Goal: Task Accomplishment & Management: Manage account settings

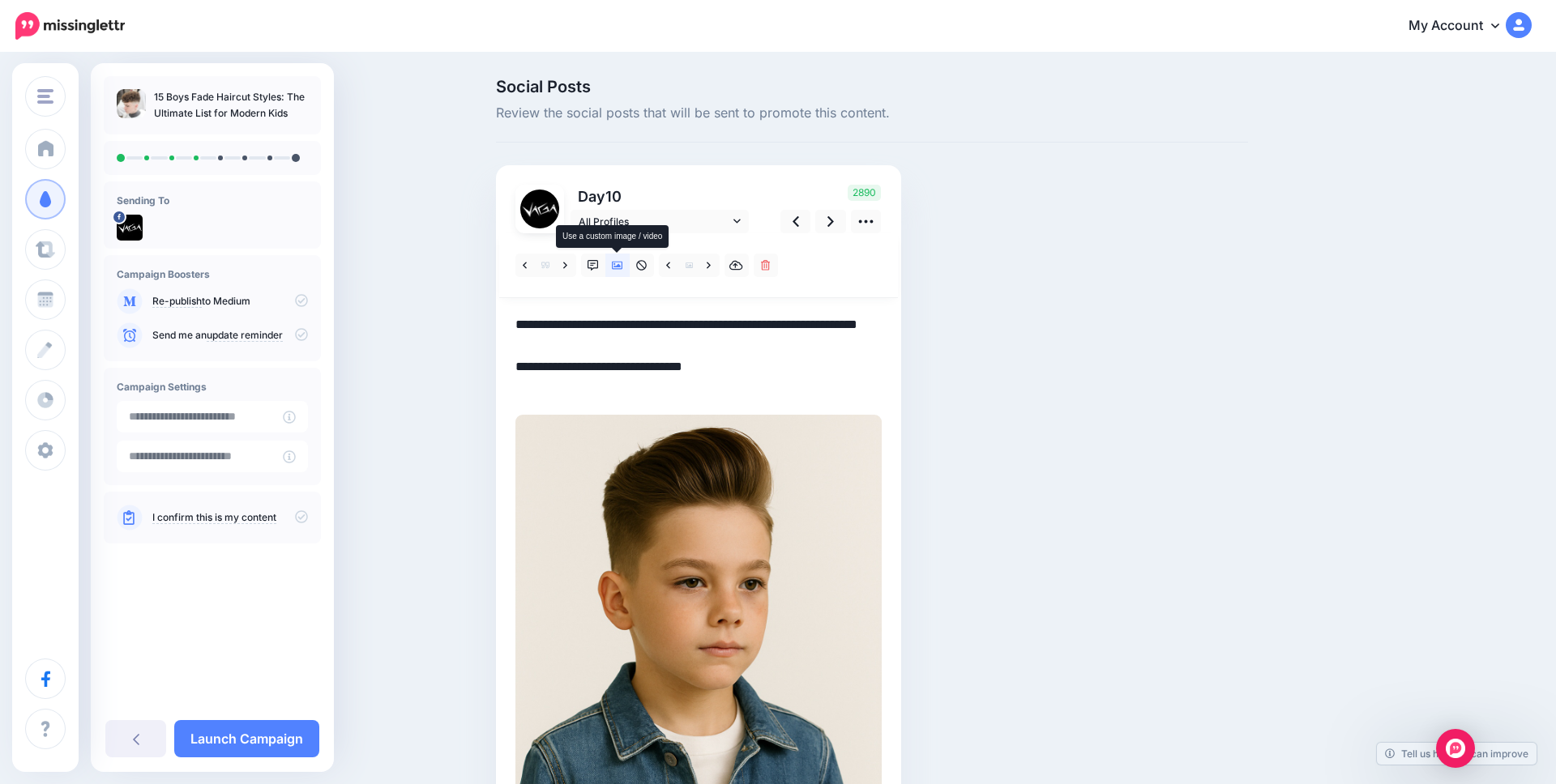
click at [617, 266] on icon at bounding box center [618, 265] width 12 height 8
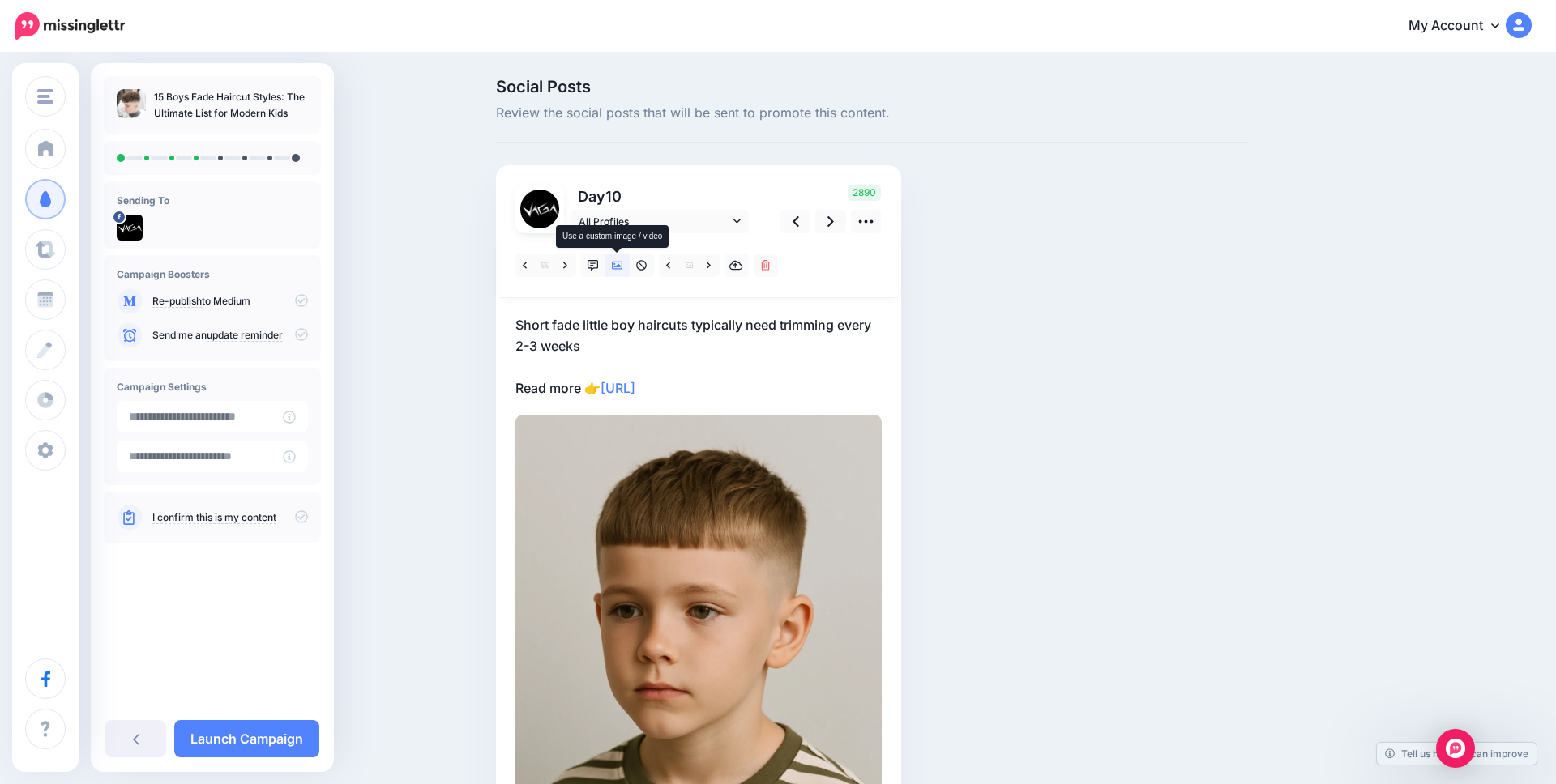
click at [617, 265] on icon at bounding box center [618, 265] width 12 height 8
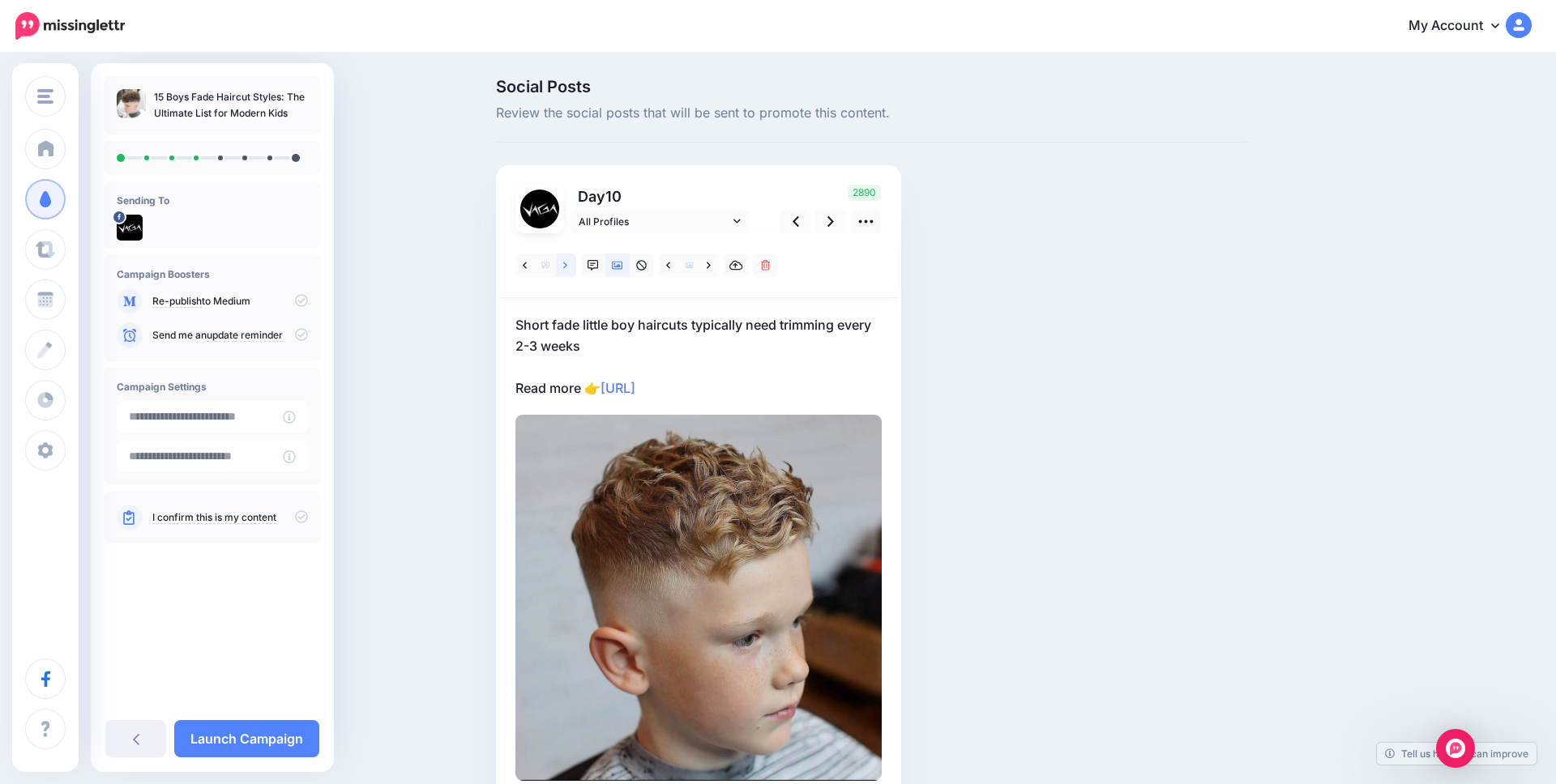
click at [564, 269] on icon at bounding box center [565, 265] width 4 height 12
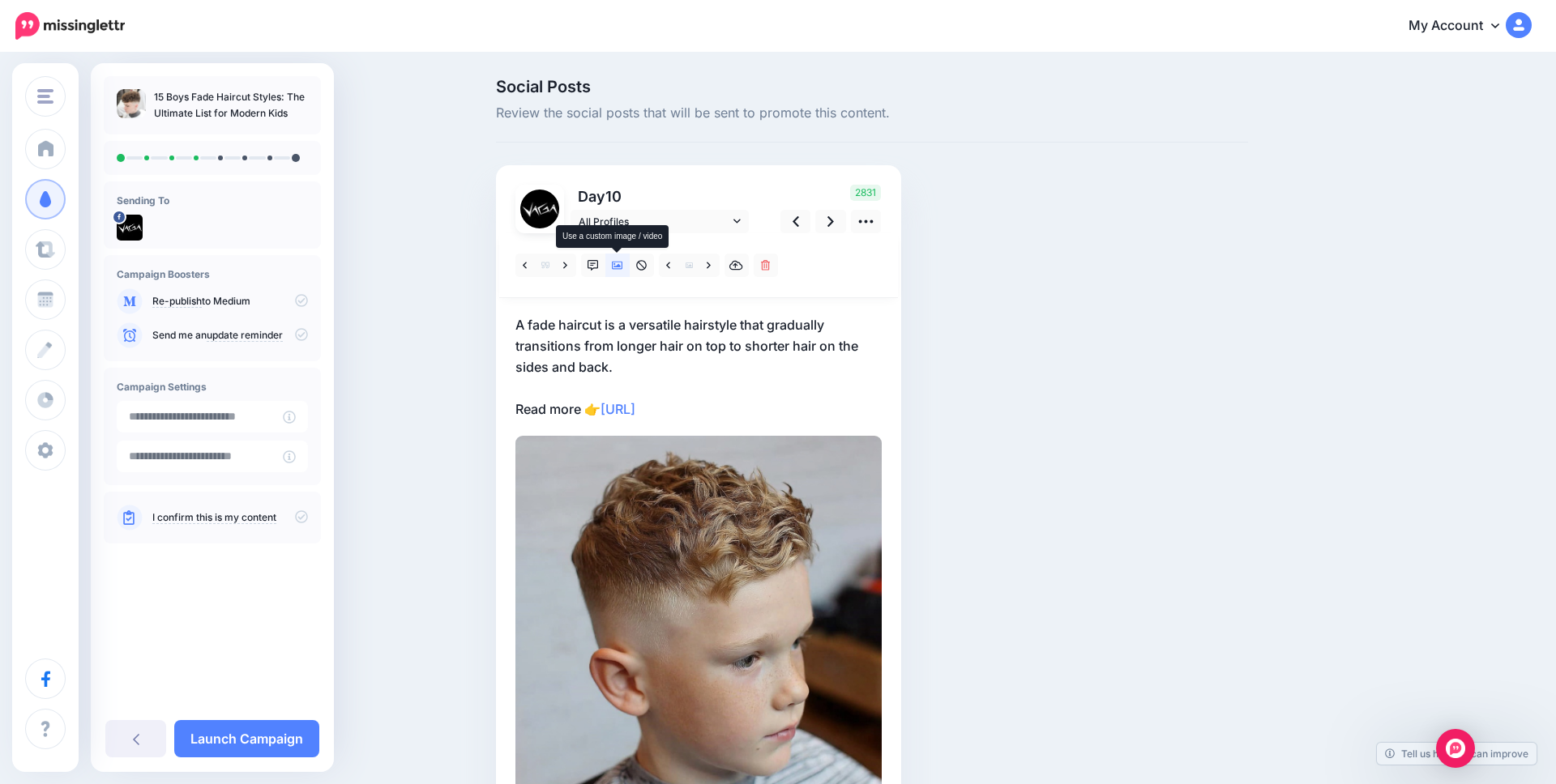
click at [612, 266] on icon at bounding box center [618, 265] width 12 height 12
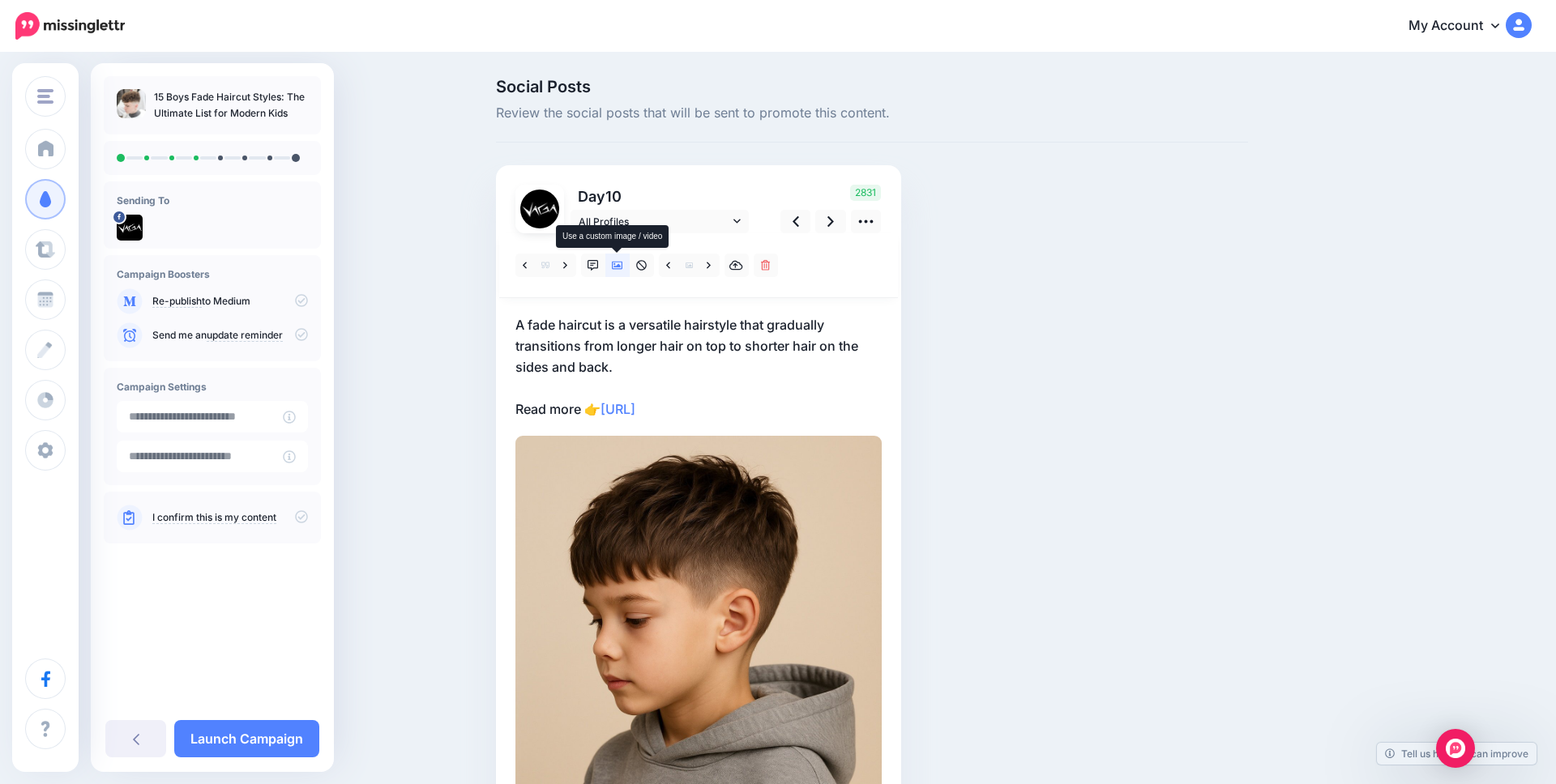
click at [612, 266] on icon at bounding box center [618, 265] width 12 height 12
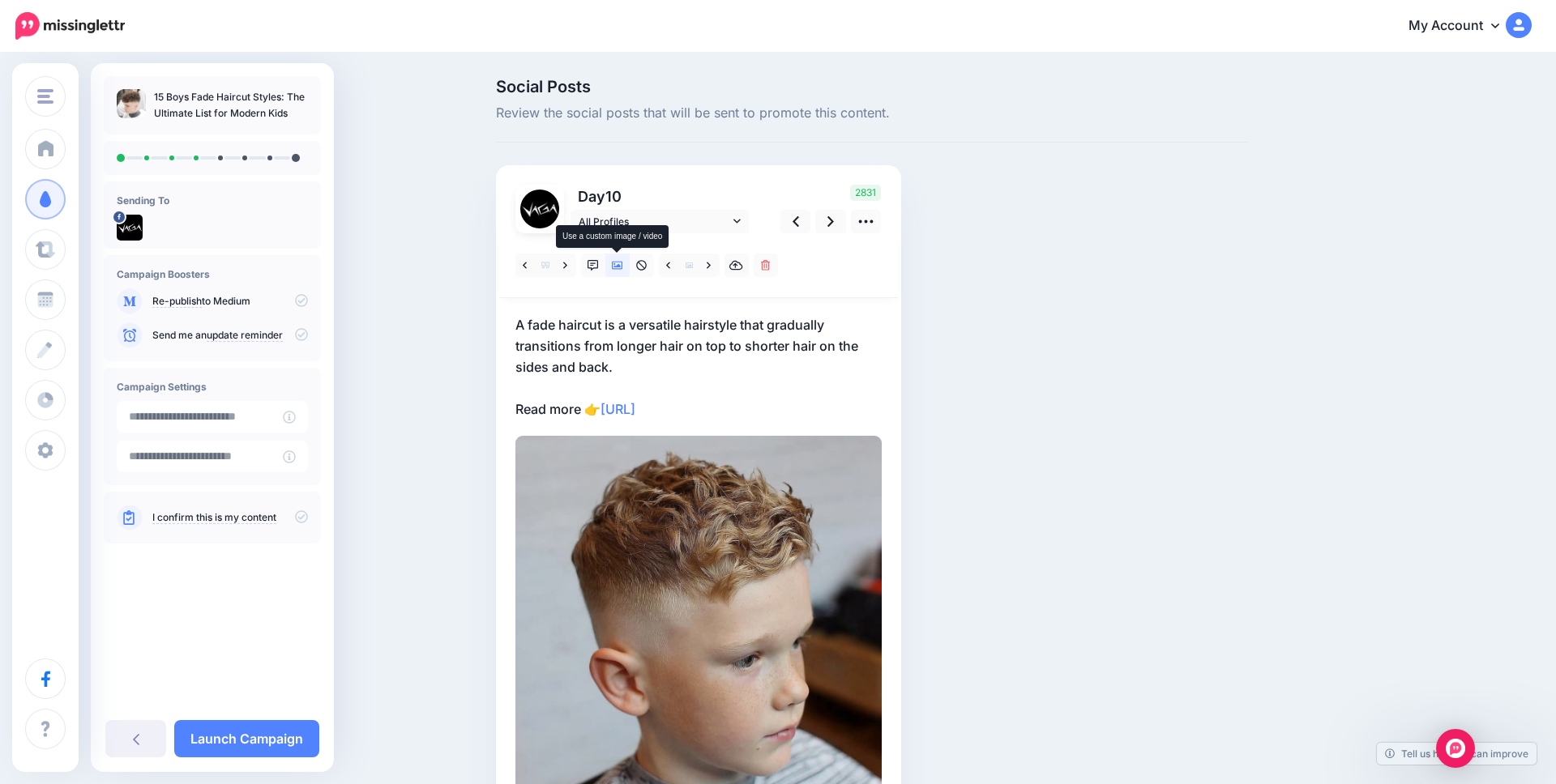
click at [612, 266] on icon at bounding box center [618, 265] width 12 height 12
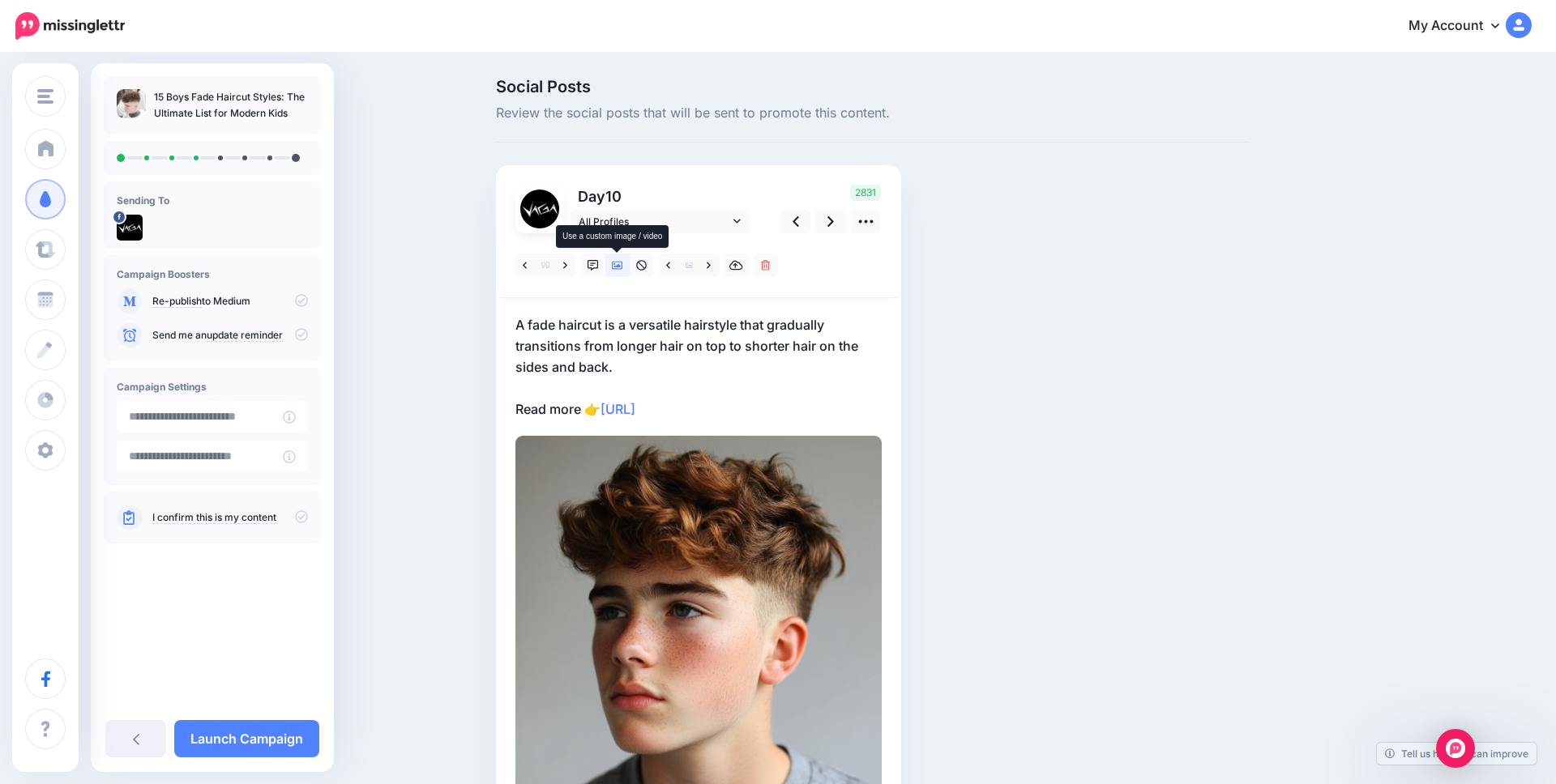
click at [612, 266] on icon at bounding box center [618, 265] width 12 height 12
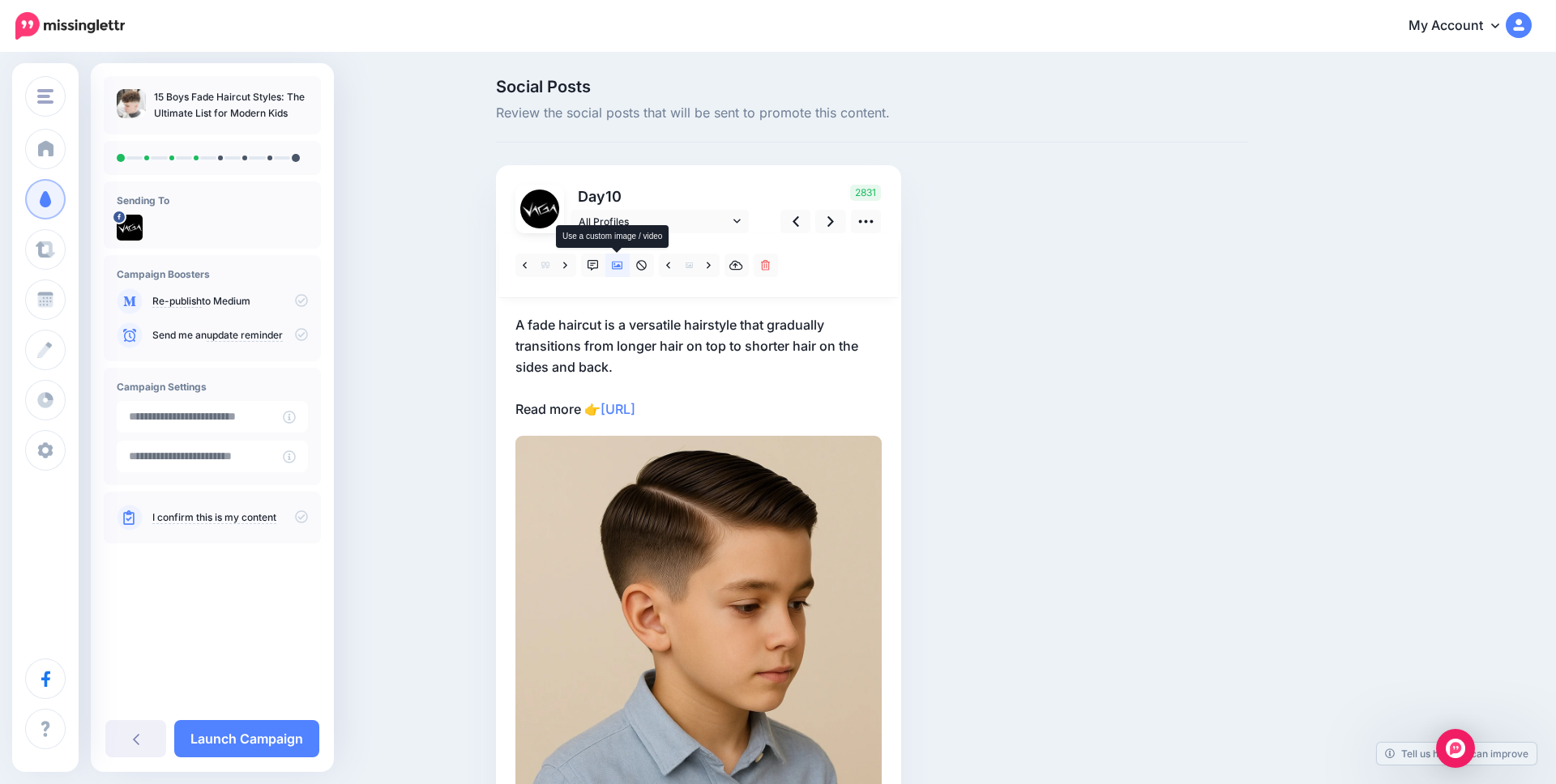
click at [617, 266] on icon at bounding box center [618, 265] width 12 height 8
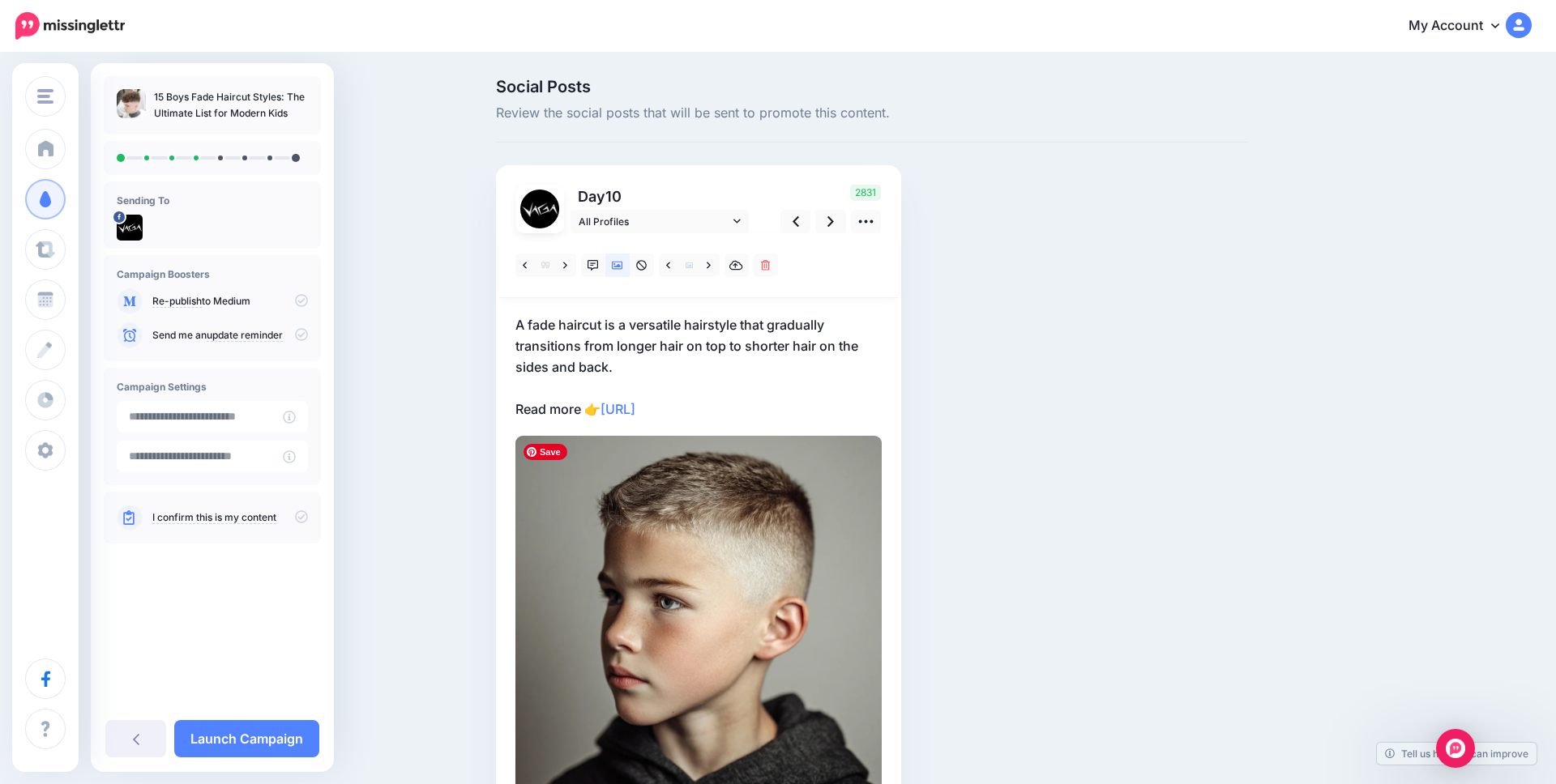
scroll to position [110, 0]
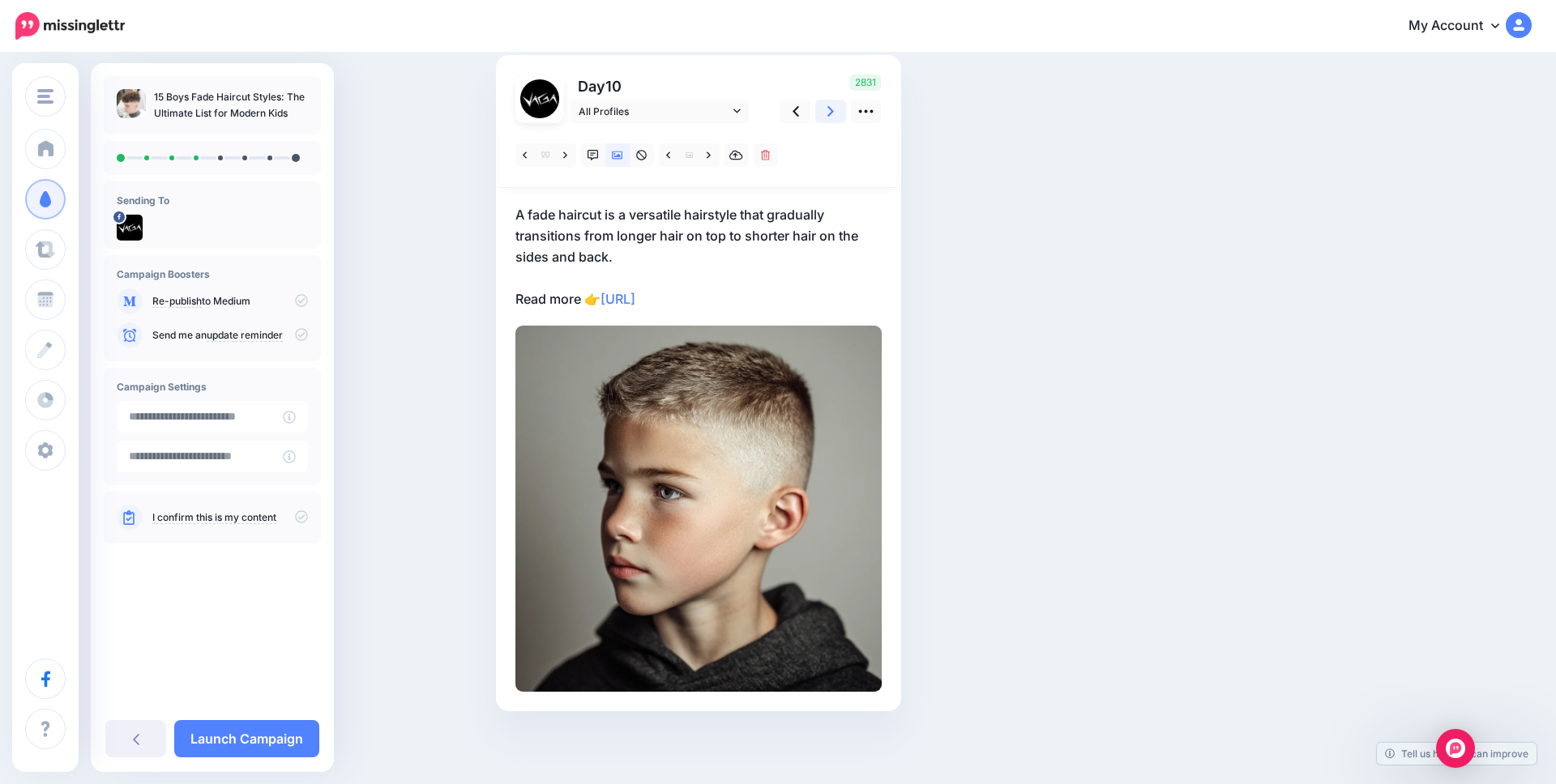
click at [834, 112] on link at bounding box center [831, 111] width 31 height 24
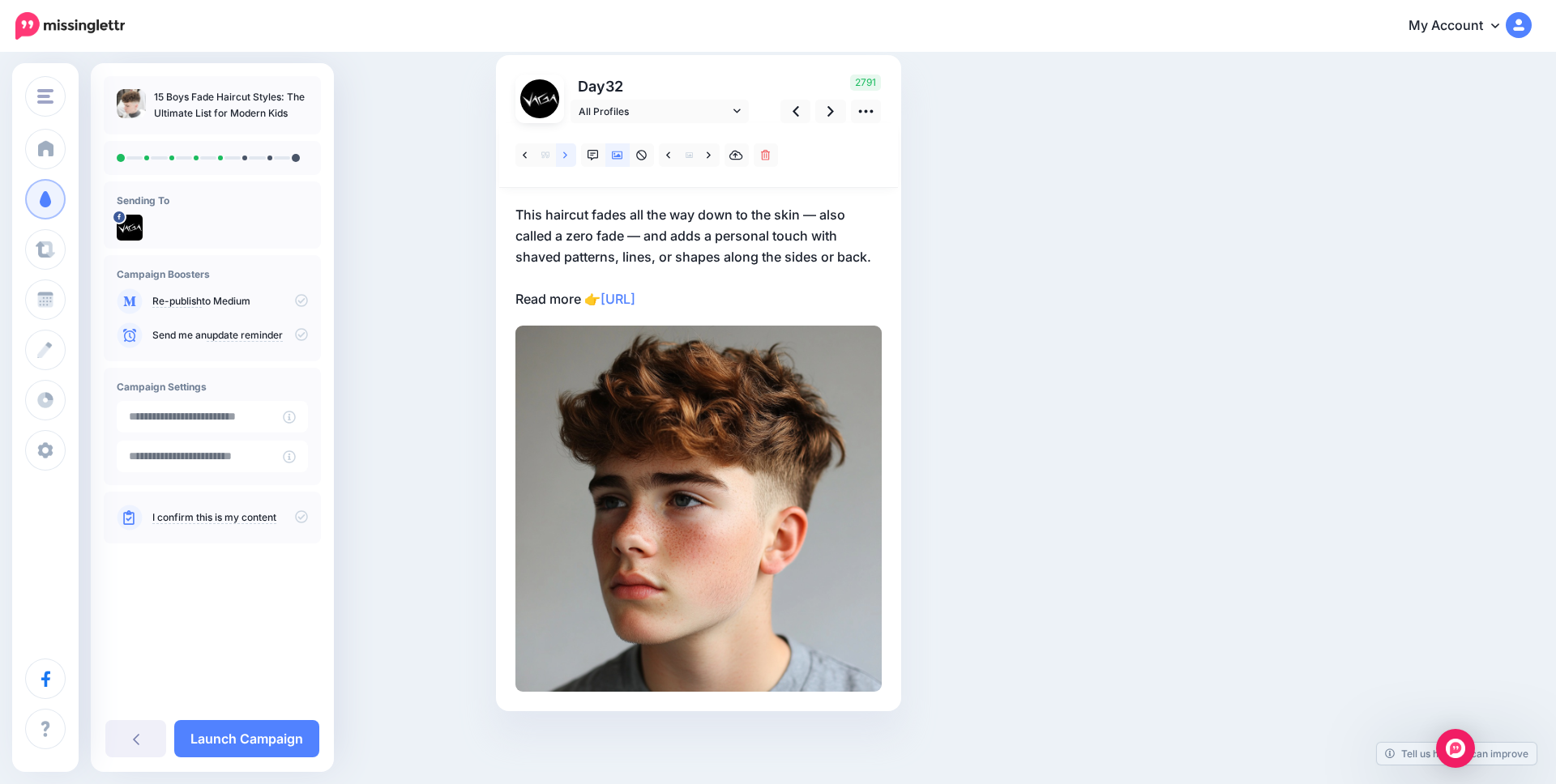
click at [570, 150] on link at bounding box center [566, 155] width 20 height 24
click at [569, 150] on link at bounding box center [566, 155] width 20 height 24
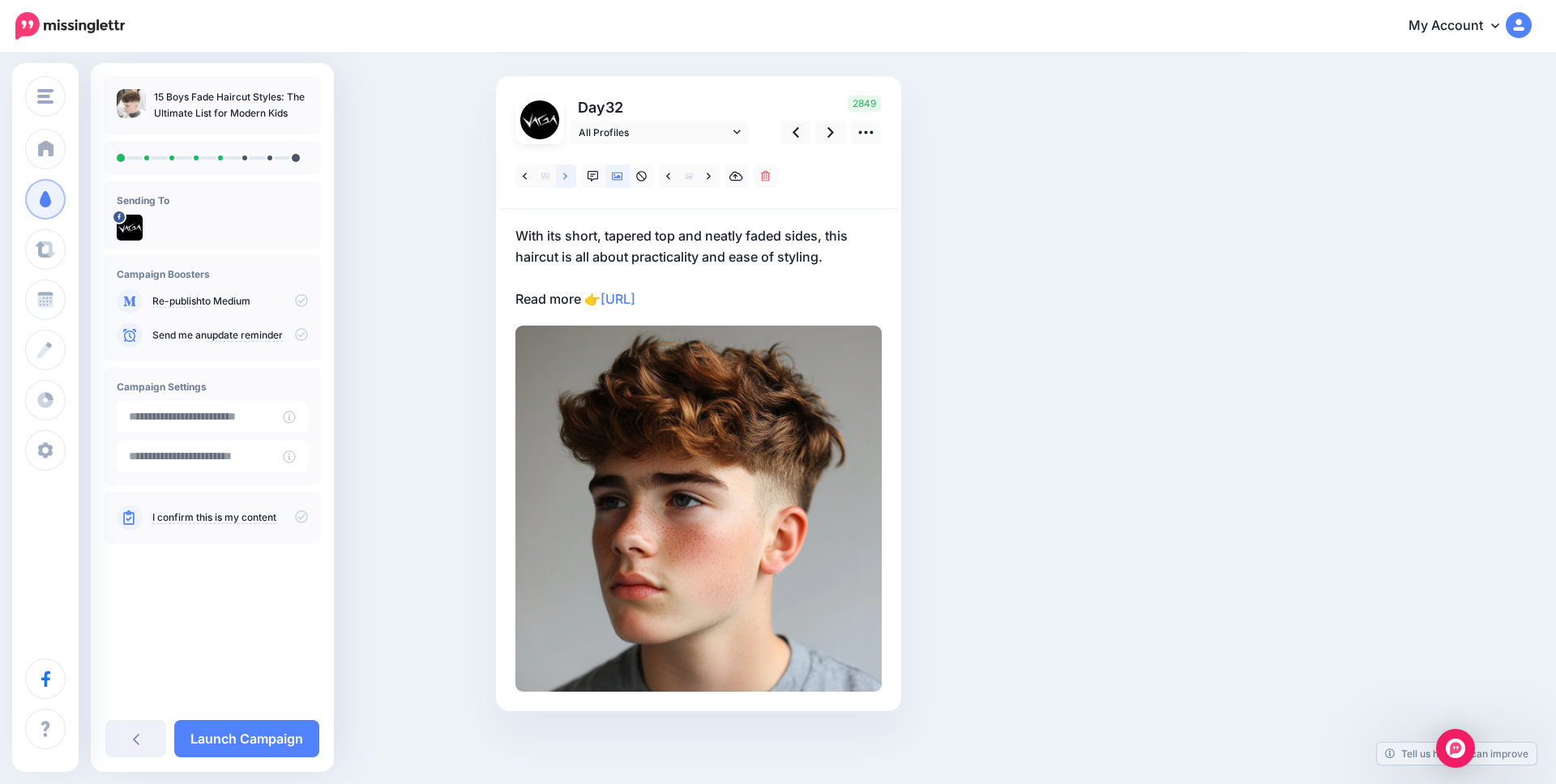
click at [567, 172] on icon at bounding box center [565, 177] width 4 height 12
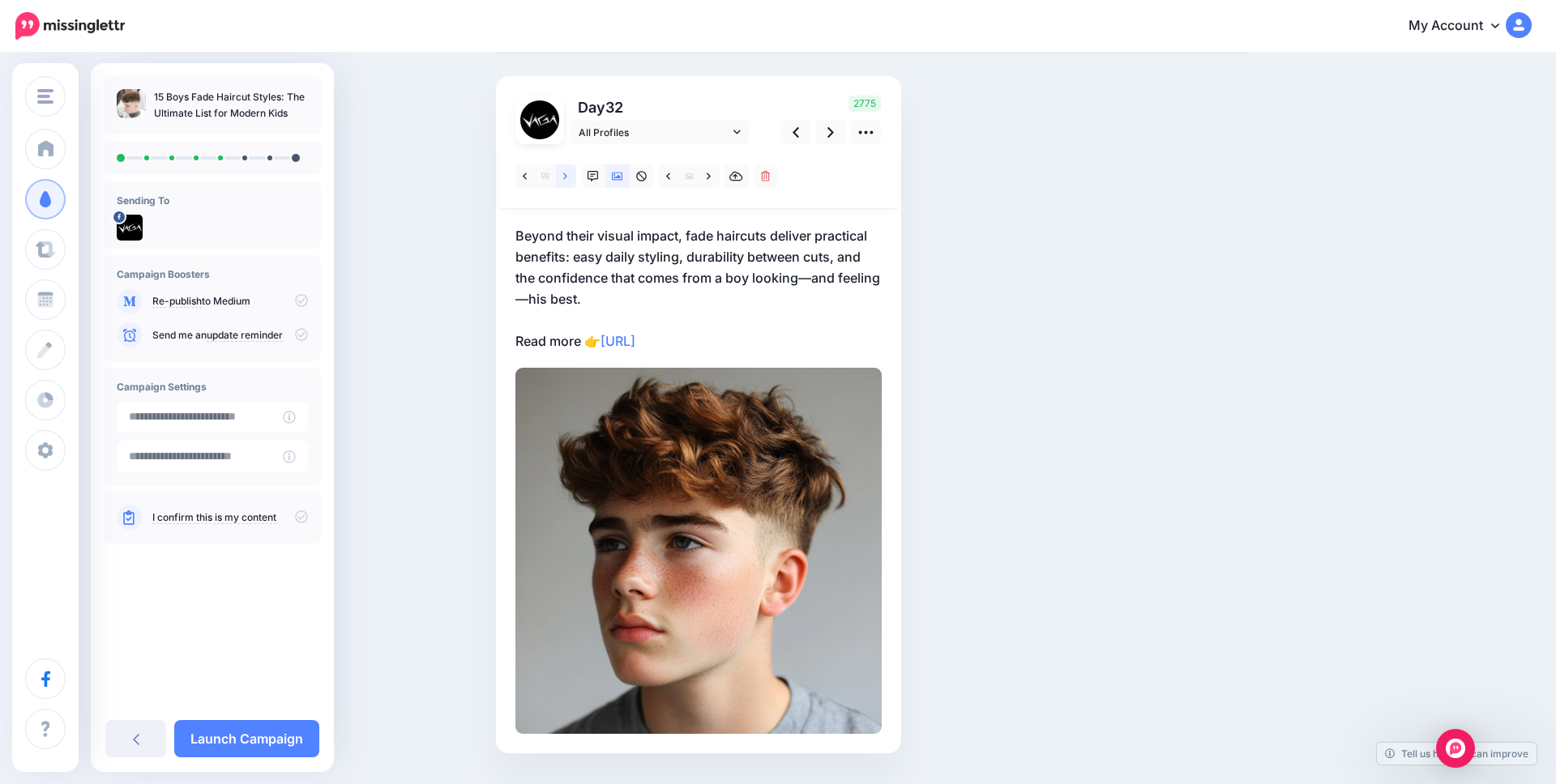
scroll to position [110, 0]
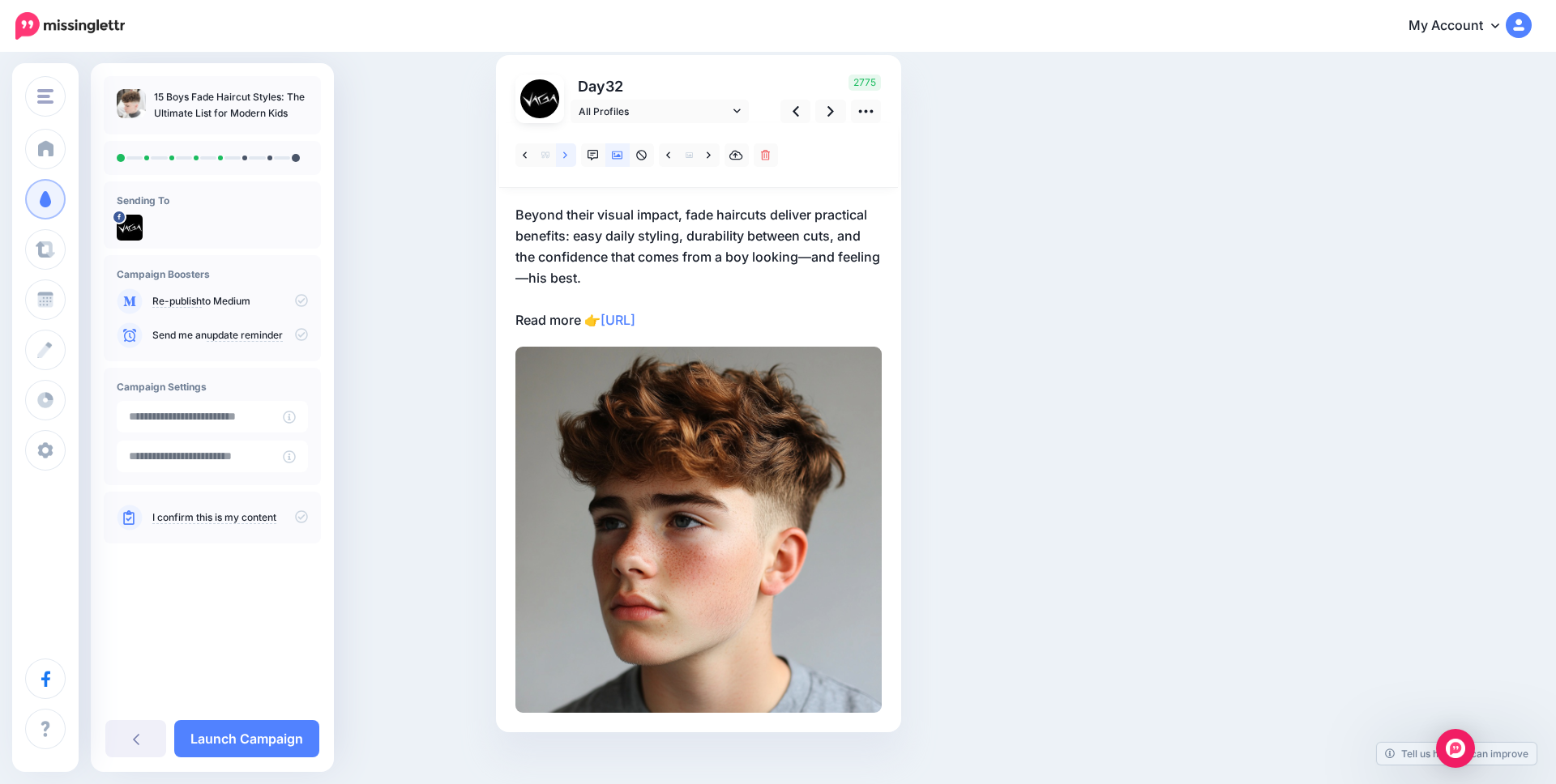
click at [564, 158] on icon at bounding box center [565, 154] width 4 height 6
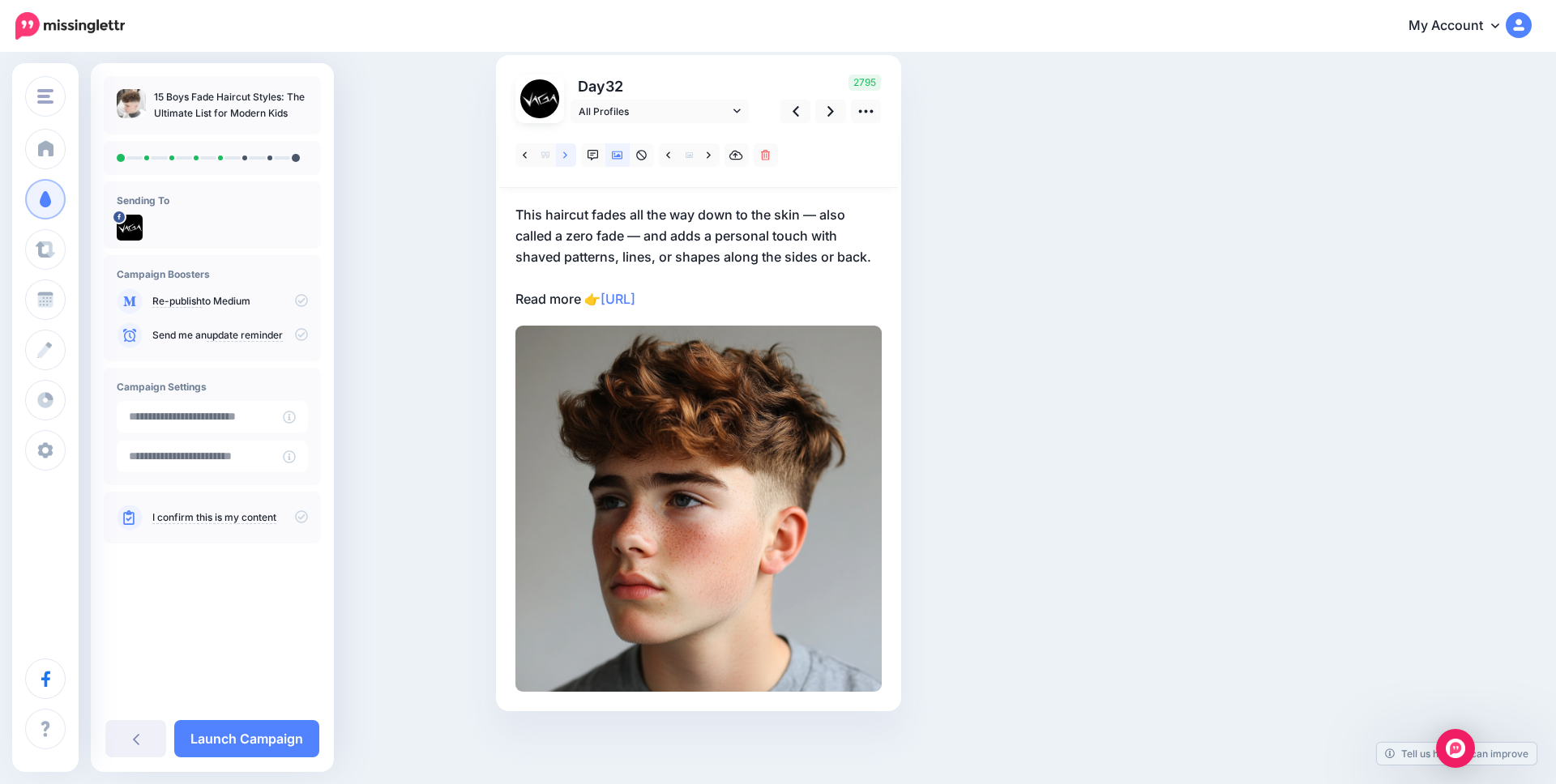
click at [564, 155] on icon at bounding box center [565, 156] width 4 height 12
click at [563, 153] on icon at bounding box center [565, 156] width 4 height 12
click at [563, 152] on icon at bounding box center [565, 156] width 4 height 12
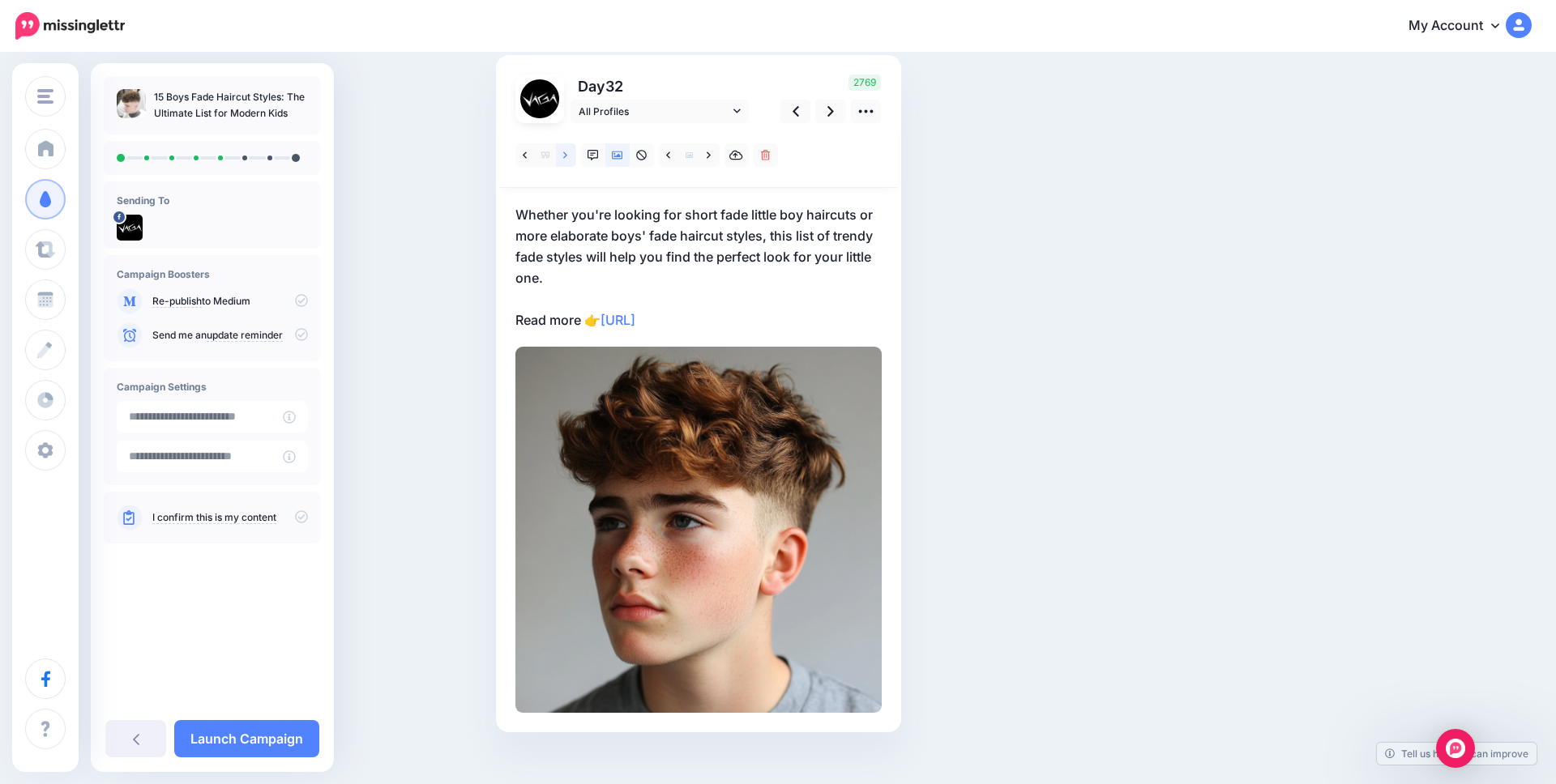
click at [563, 151] on icon at bounding box center [565, 156] width 4 height 12
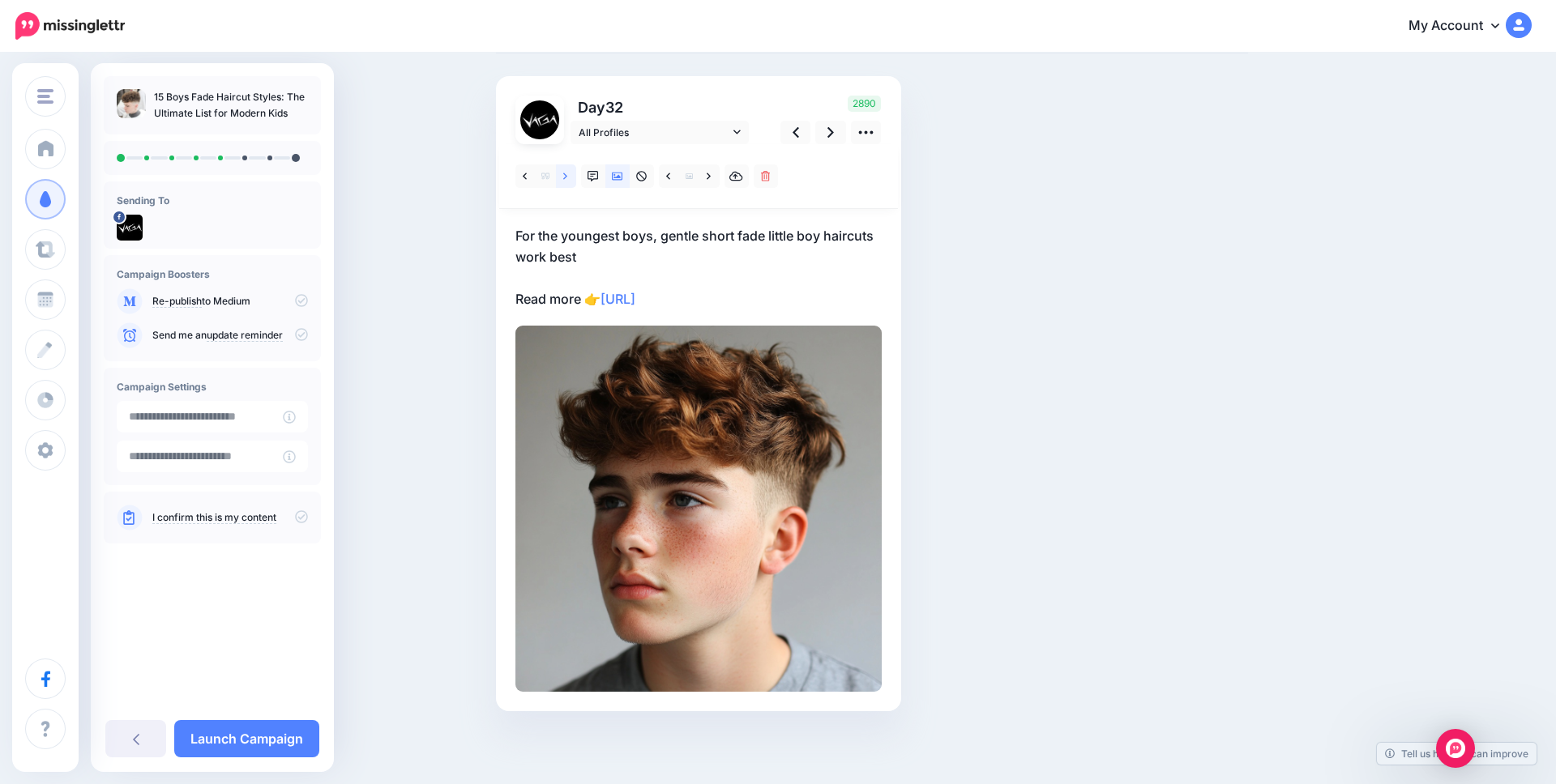
scroll to position [89, 0]
click at [563, 178] on icon at bounding box center [565, 177] width 4 height 12
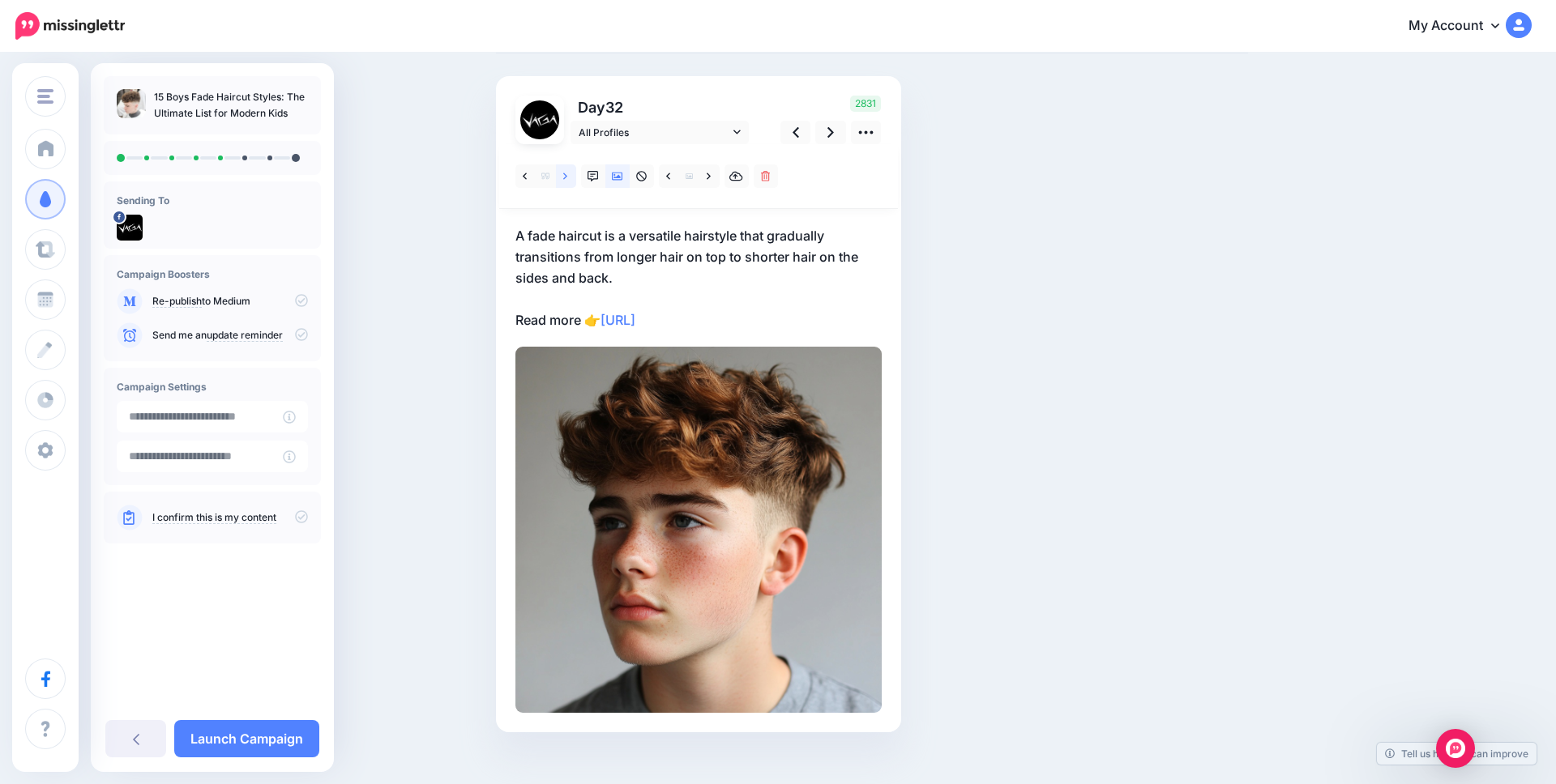
scroll to position [110, 0]
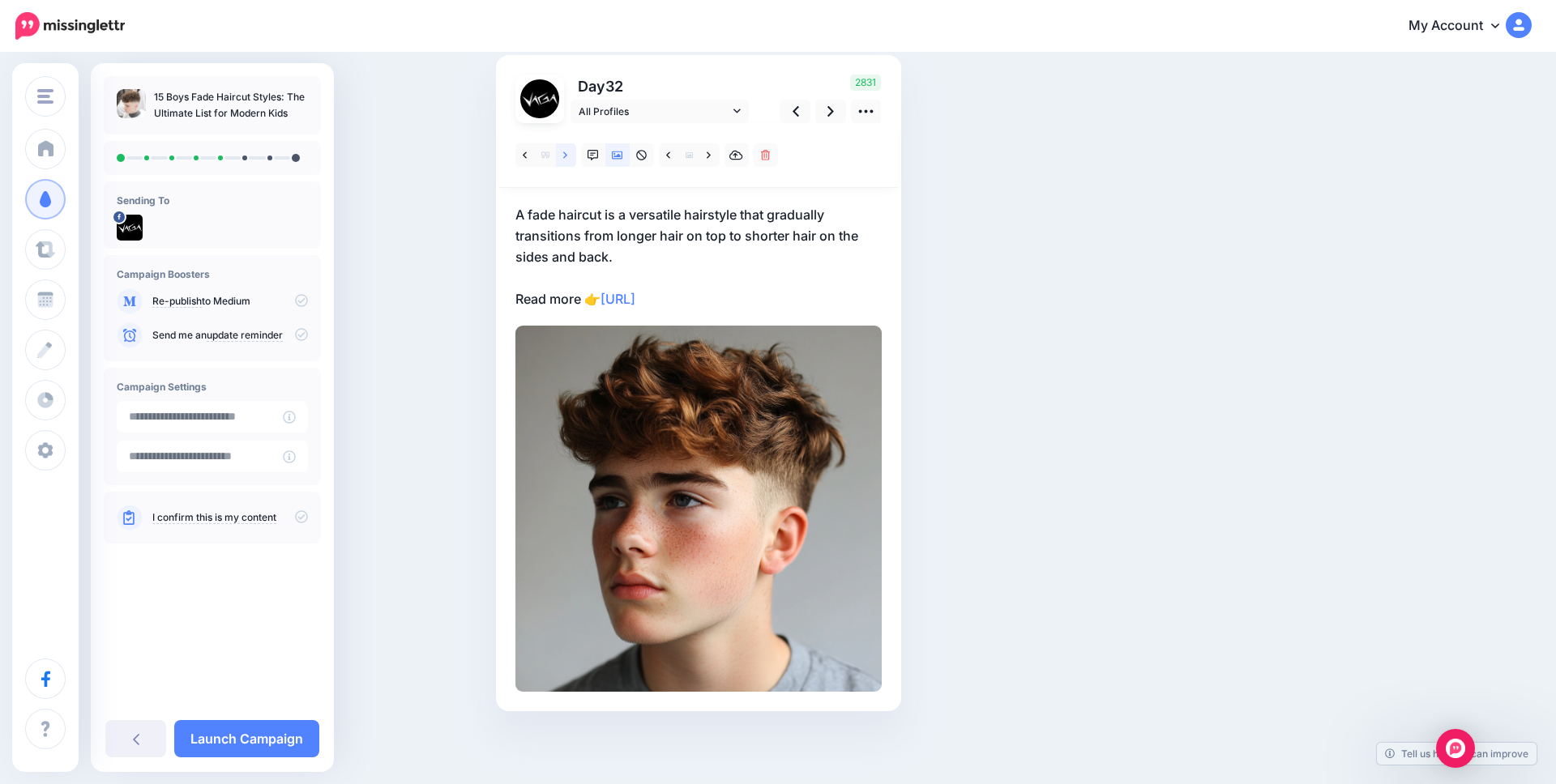
click at [563, 157] on icon at bounding box center [565, 156] width 4 height 12
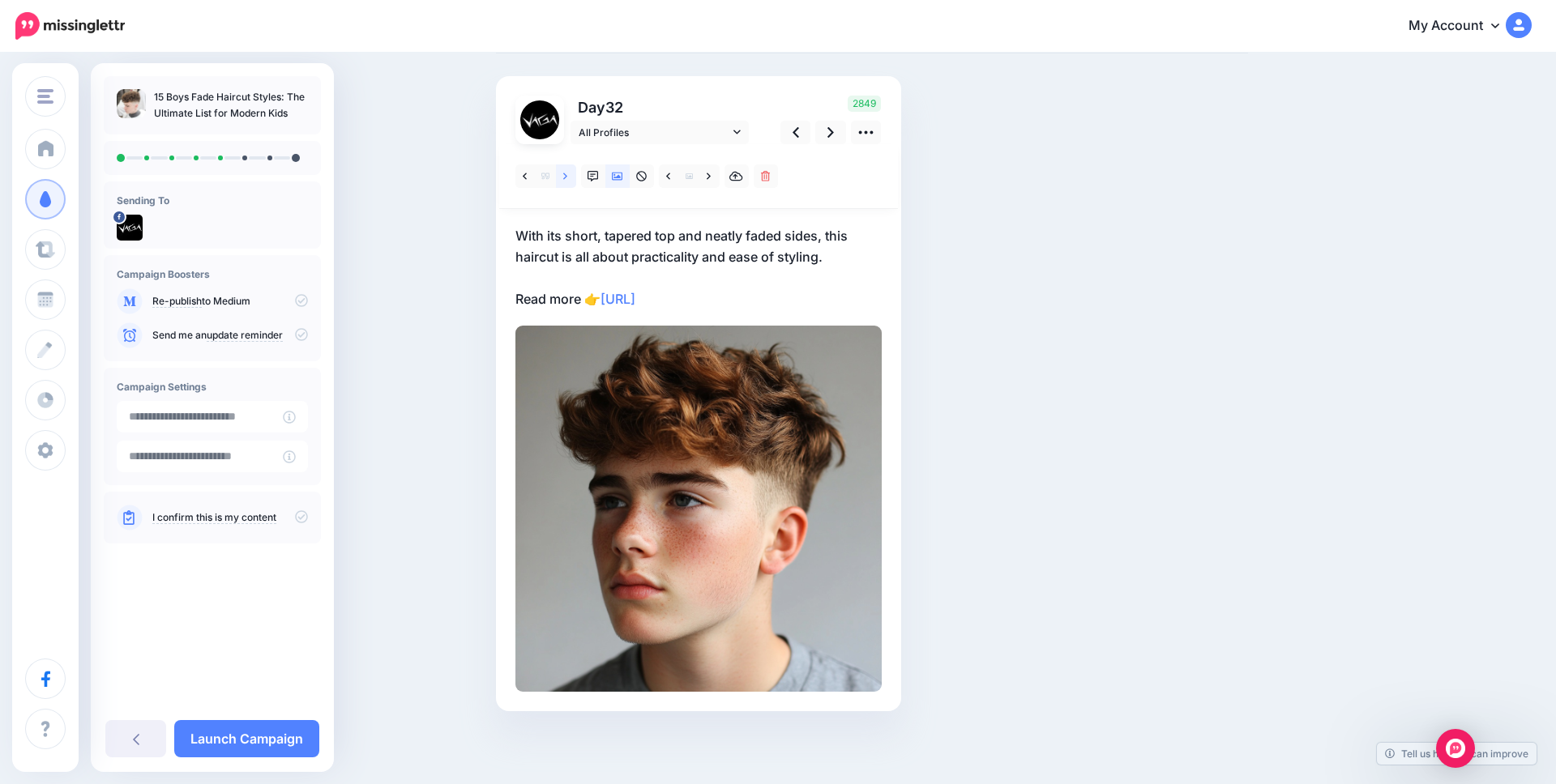
scroll to position [89, 0]
click at [570, 176] on link at bounding box center [566, 177] width 20 height 24
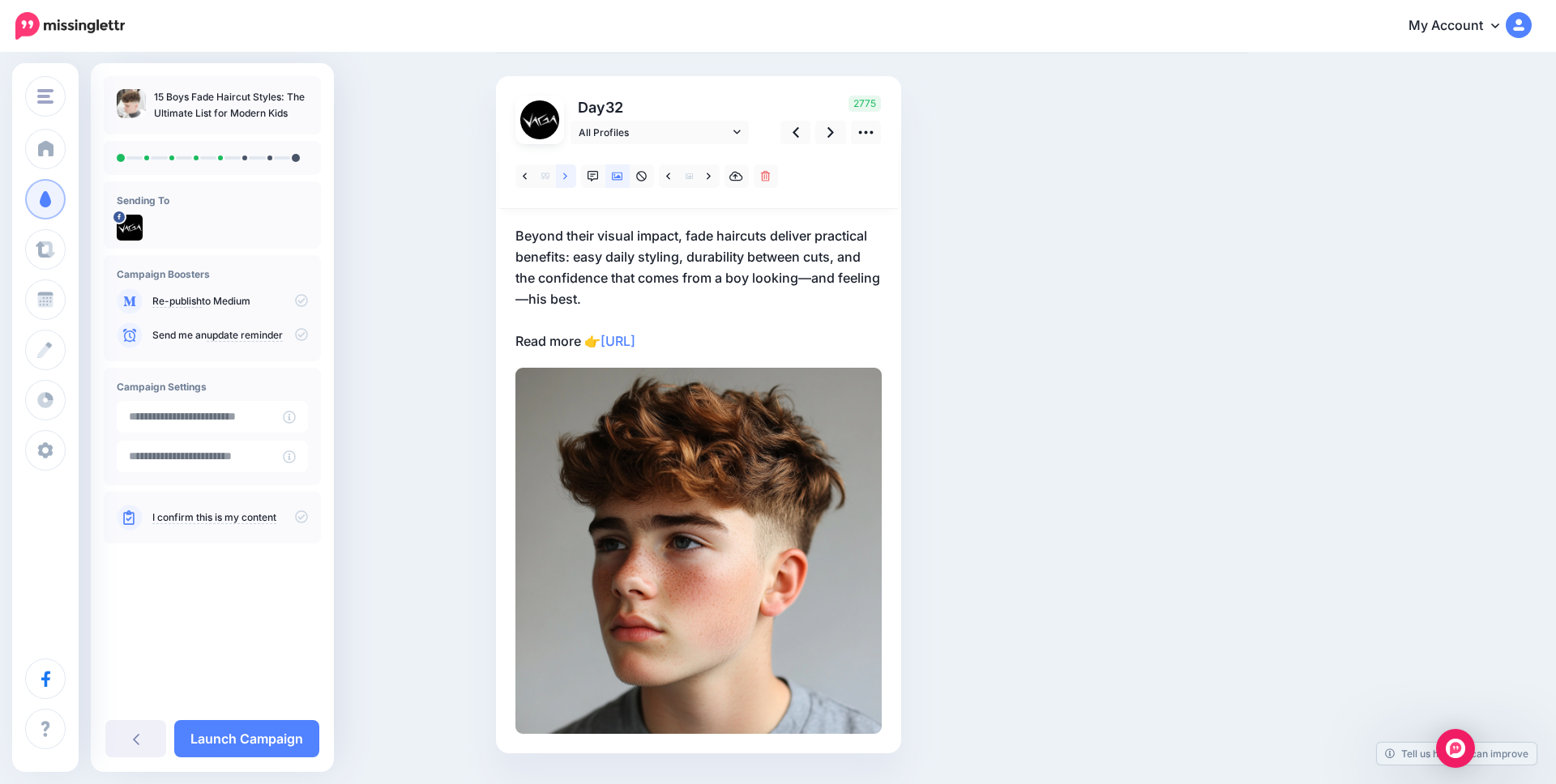
scroll to position [110, 0]
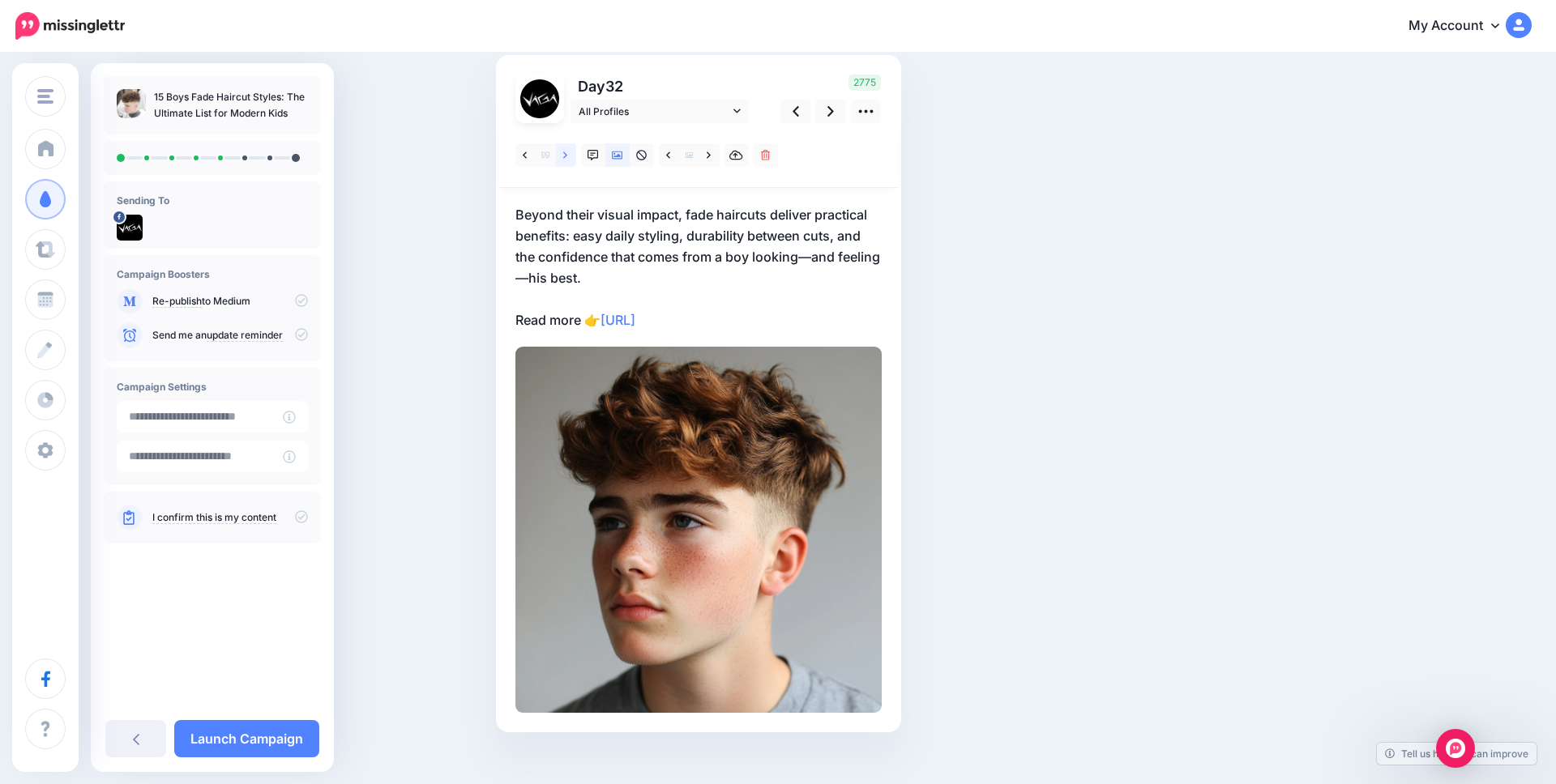
click at [562, 163] on link at bounding box center [566, 155] width 20 height 24
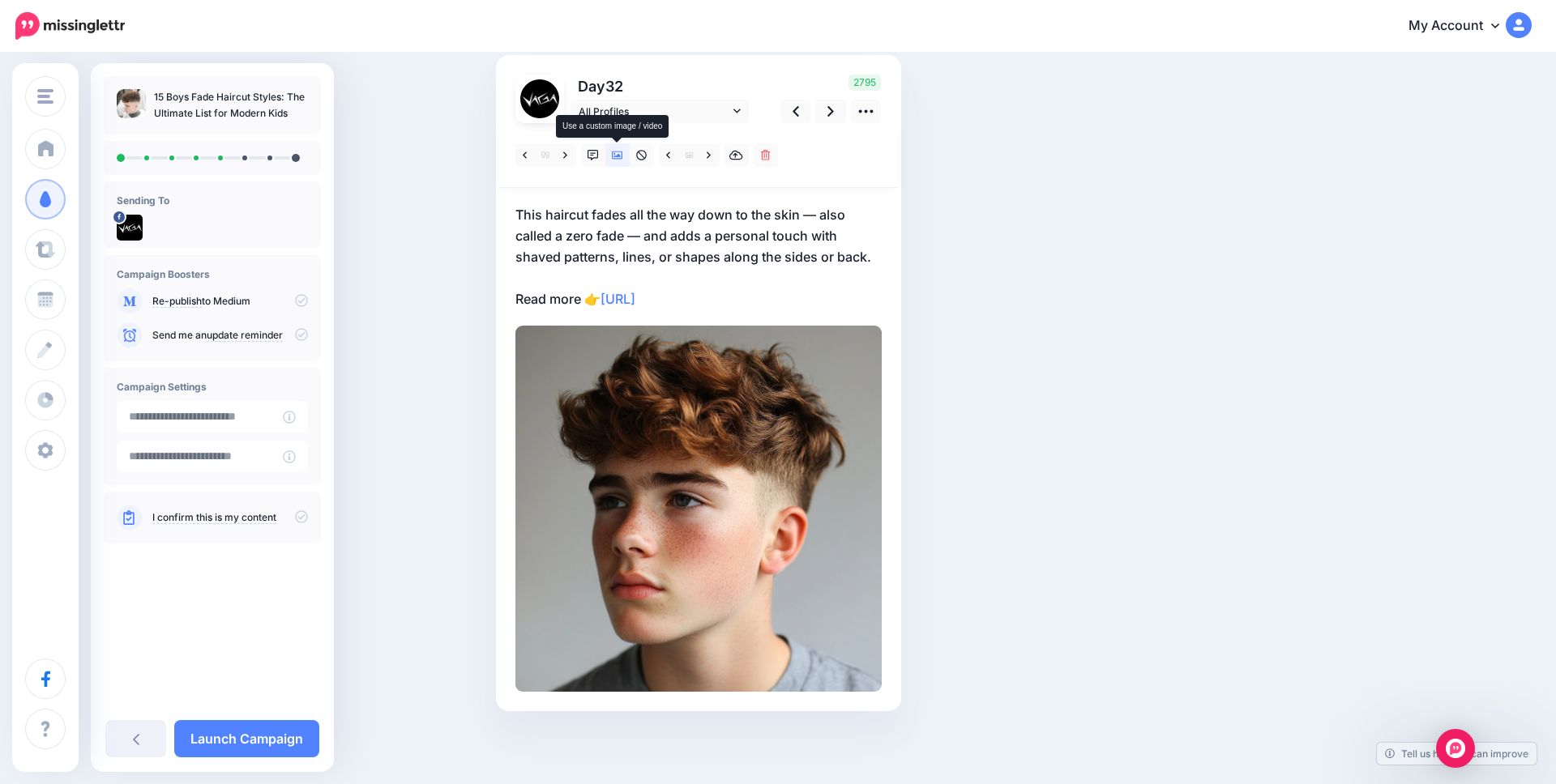
click at [622, 159] on icon at bounding box center [618, 156] width 12 height 12
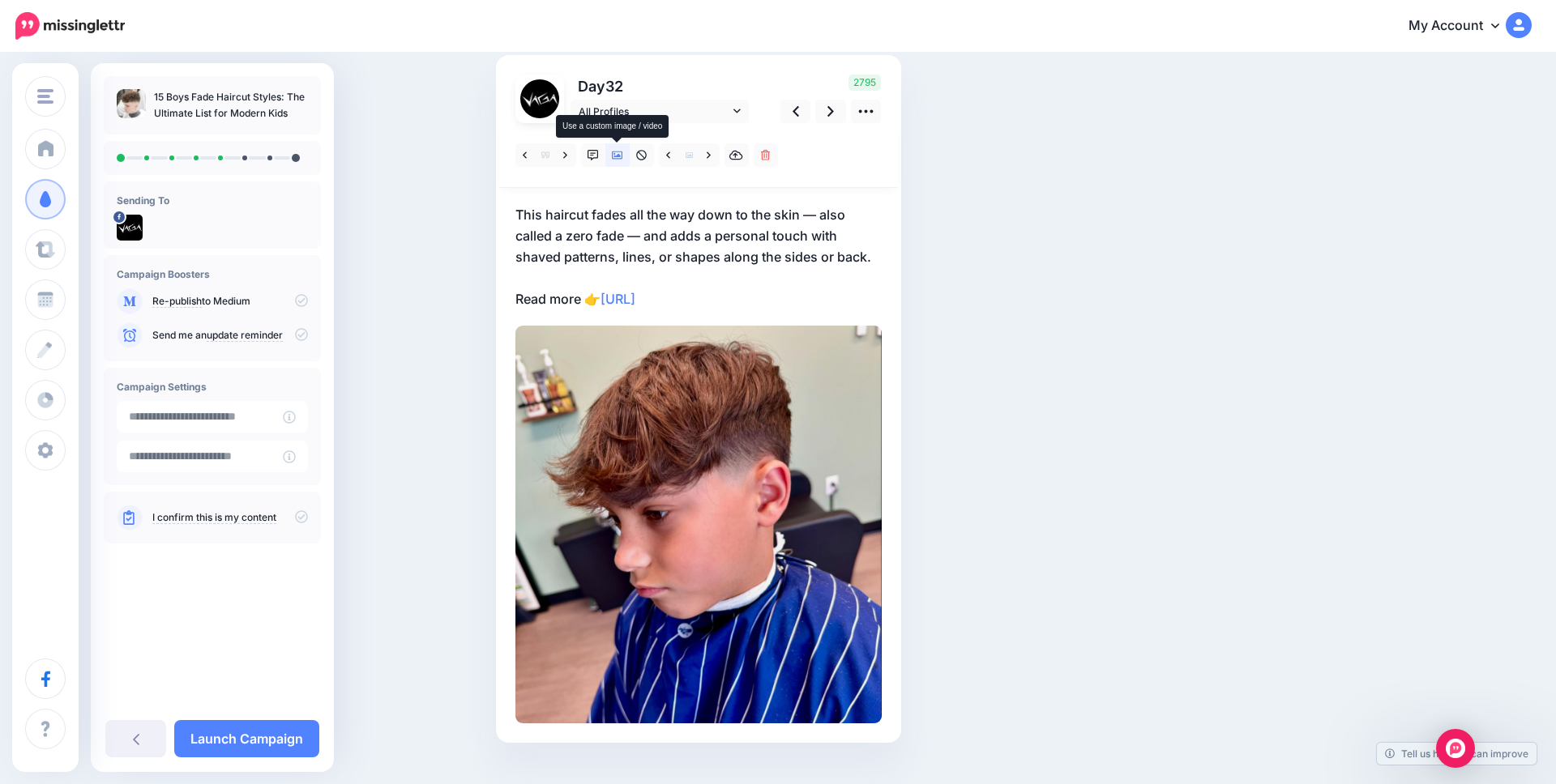
click at [622, 159] on icon at bounding box center [618, 156] width 12 height 12
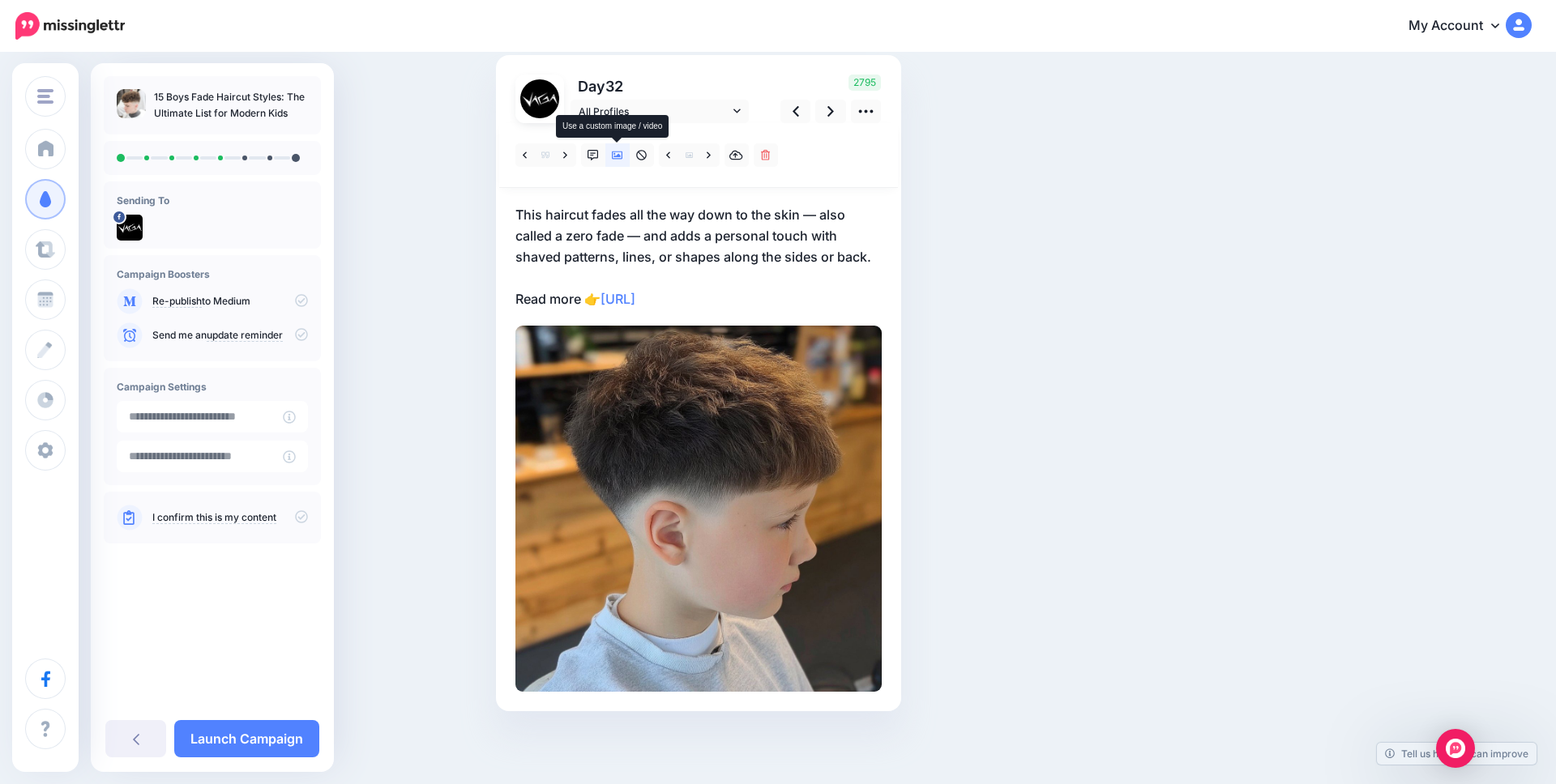
click at [622, 159] on icon at bounding box center [618, 156] width 12 height 12
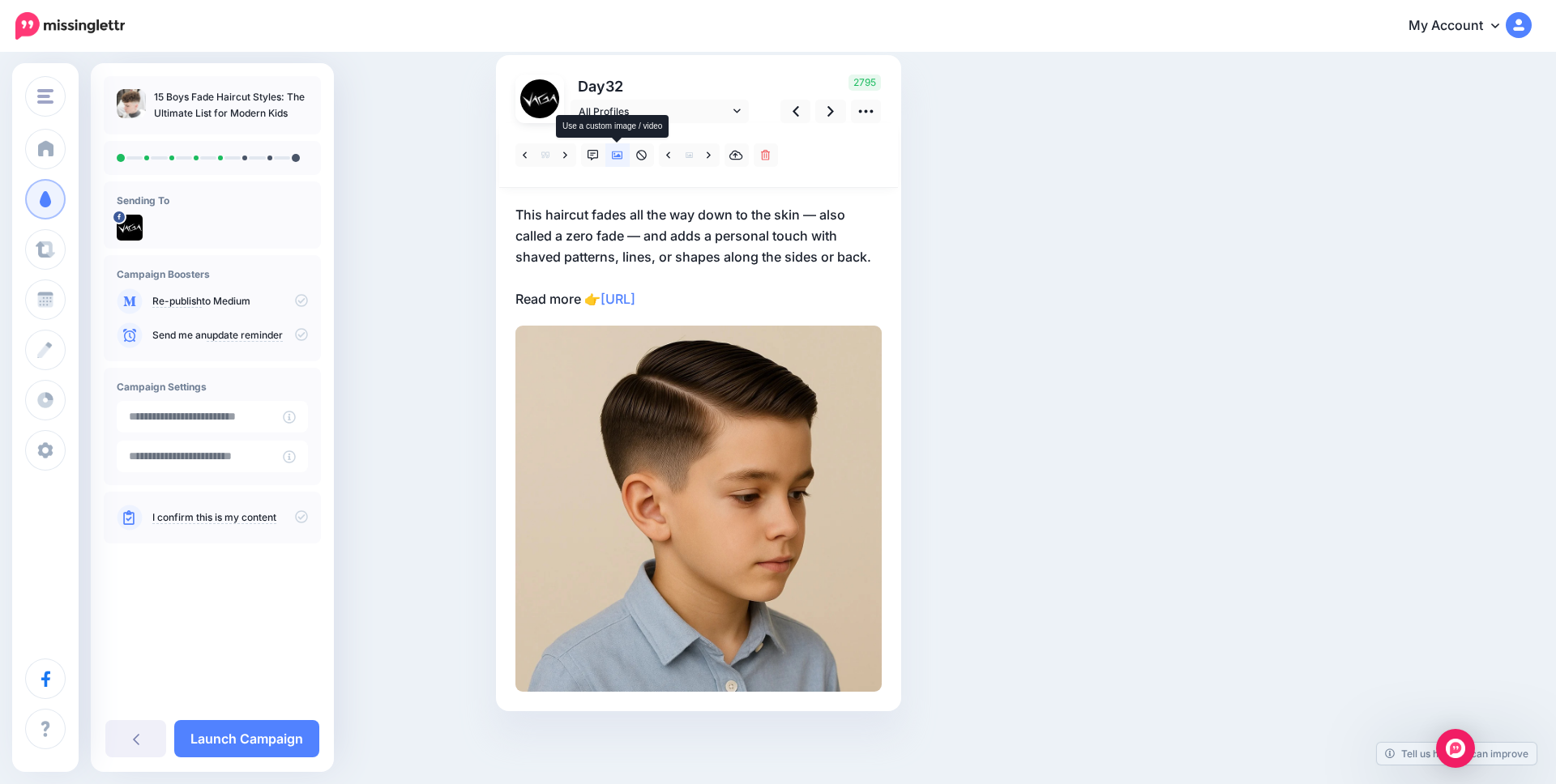
click at [622, 159] on icon at bounding box center [618, 156] width 12 height 12
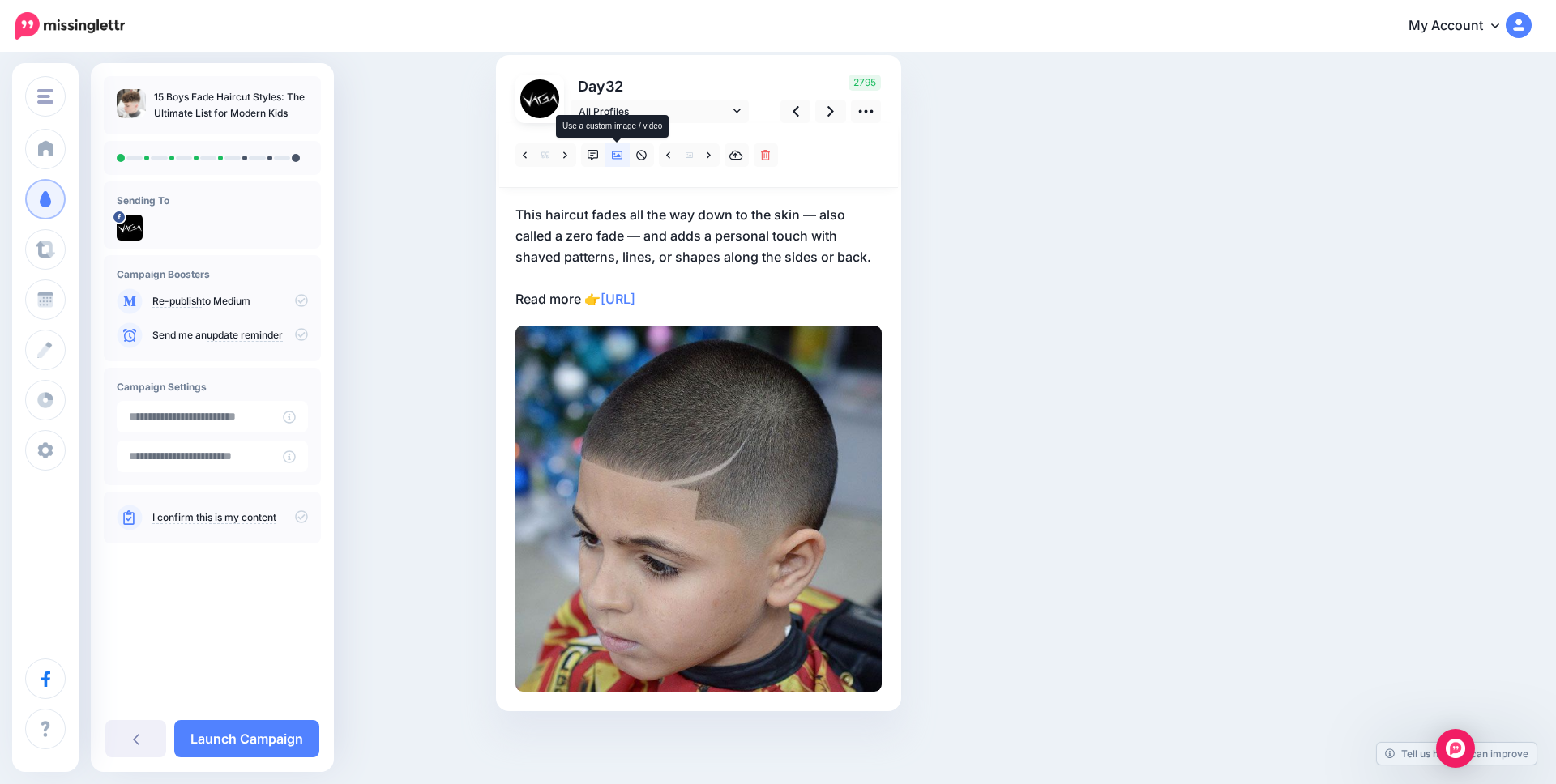
click at [622, 159] on icon at bounding box center [618, 156] width 12 height 12
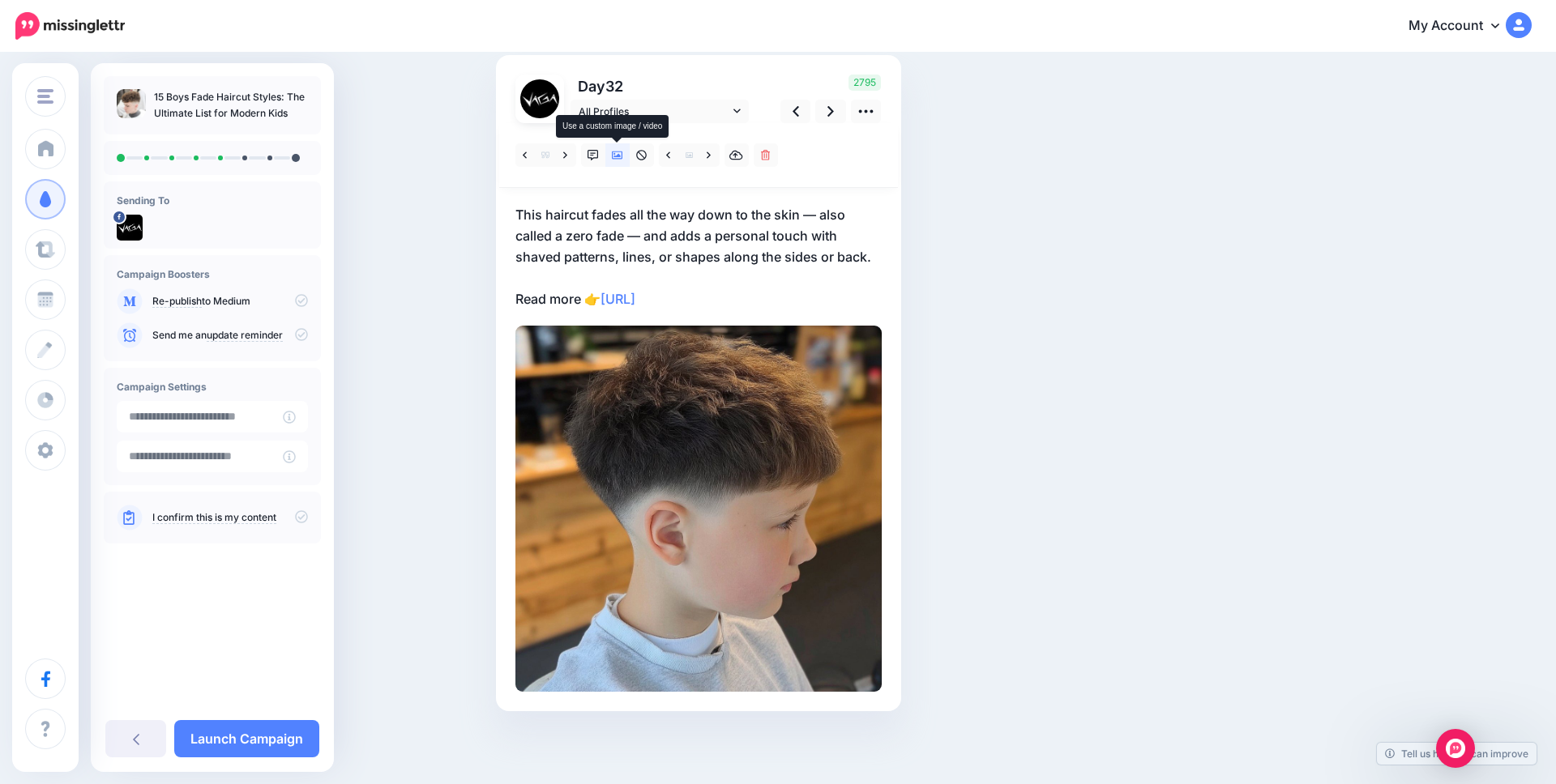
click at [622, 159] on icon at bounding box center [618, 156] width 12 height 12
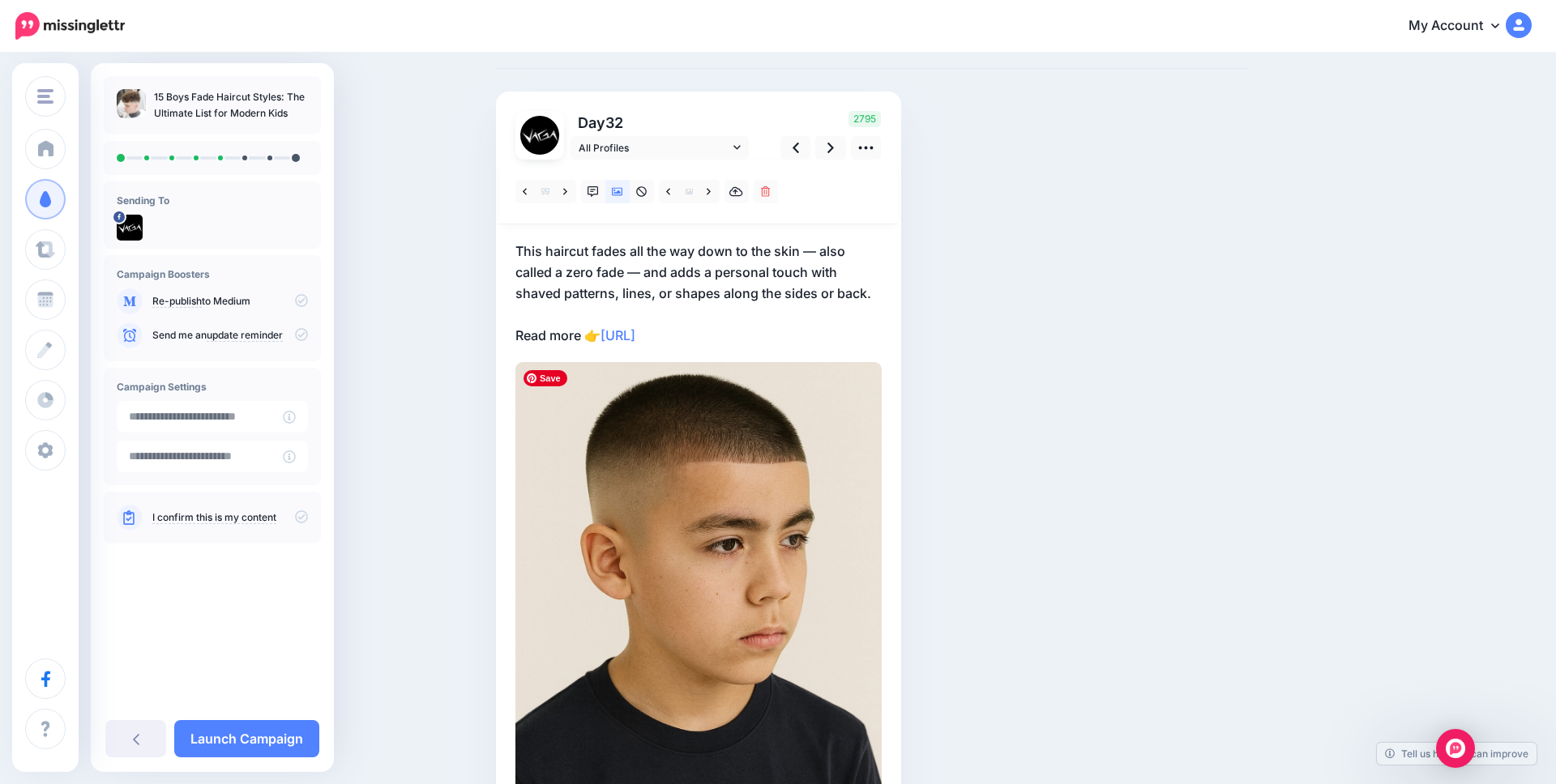
scroll to position [0, 0]
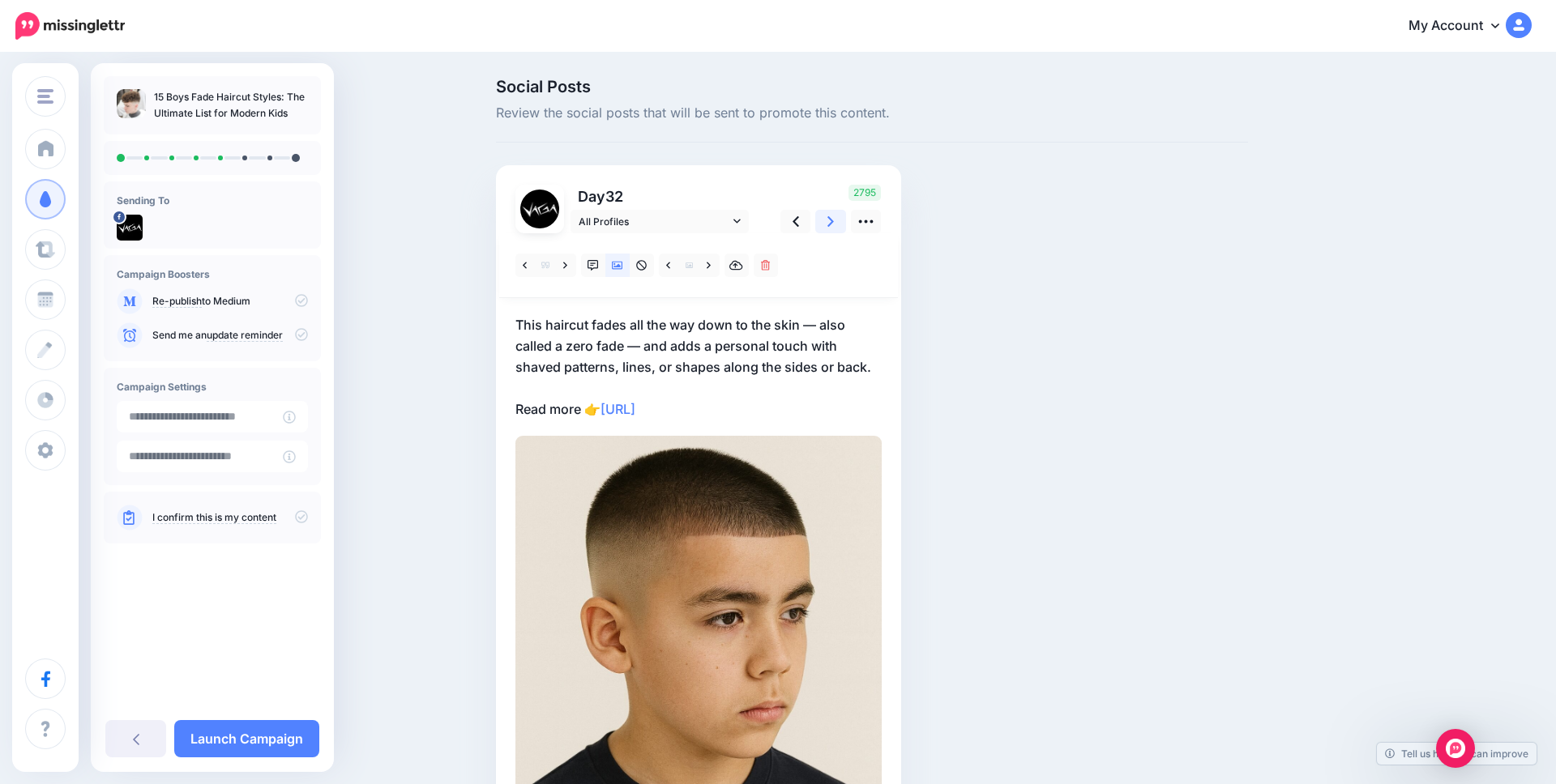
click at [833, 221] on icon at bounding box center [831, 222] width 6 height 11
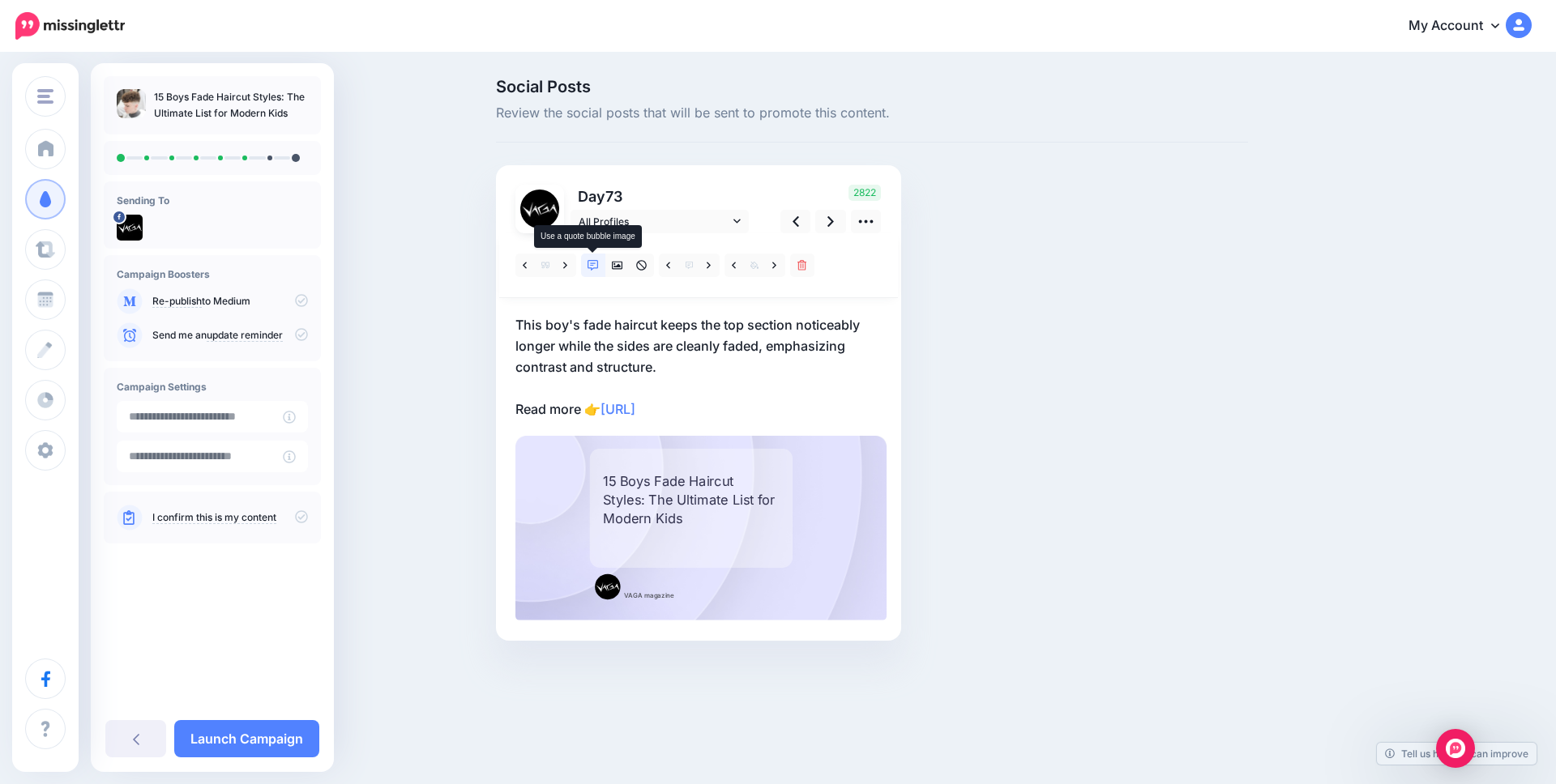
click at [594, 263] on icon at bounding box center [593, 265] width 12 height 12
click at [593, 263] on icon at bounding box center [593, 265] width 12 height 12
click at [613, 269] on icon at bounding box center [618, 265] width 12 height 8
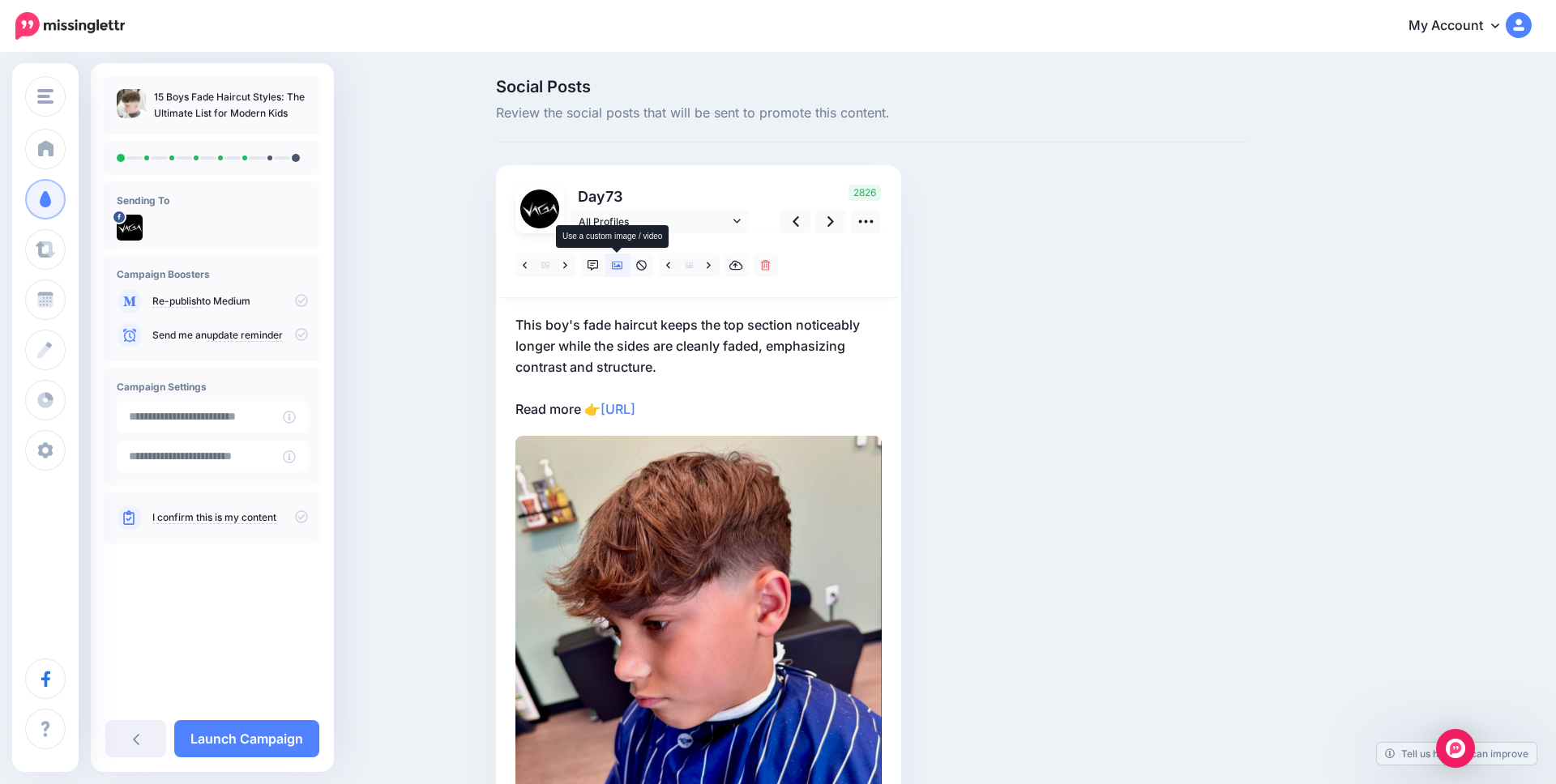
click at [613, 268] on icon at bounding box center [618, 265] width 12 height 8
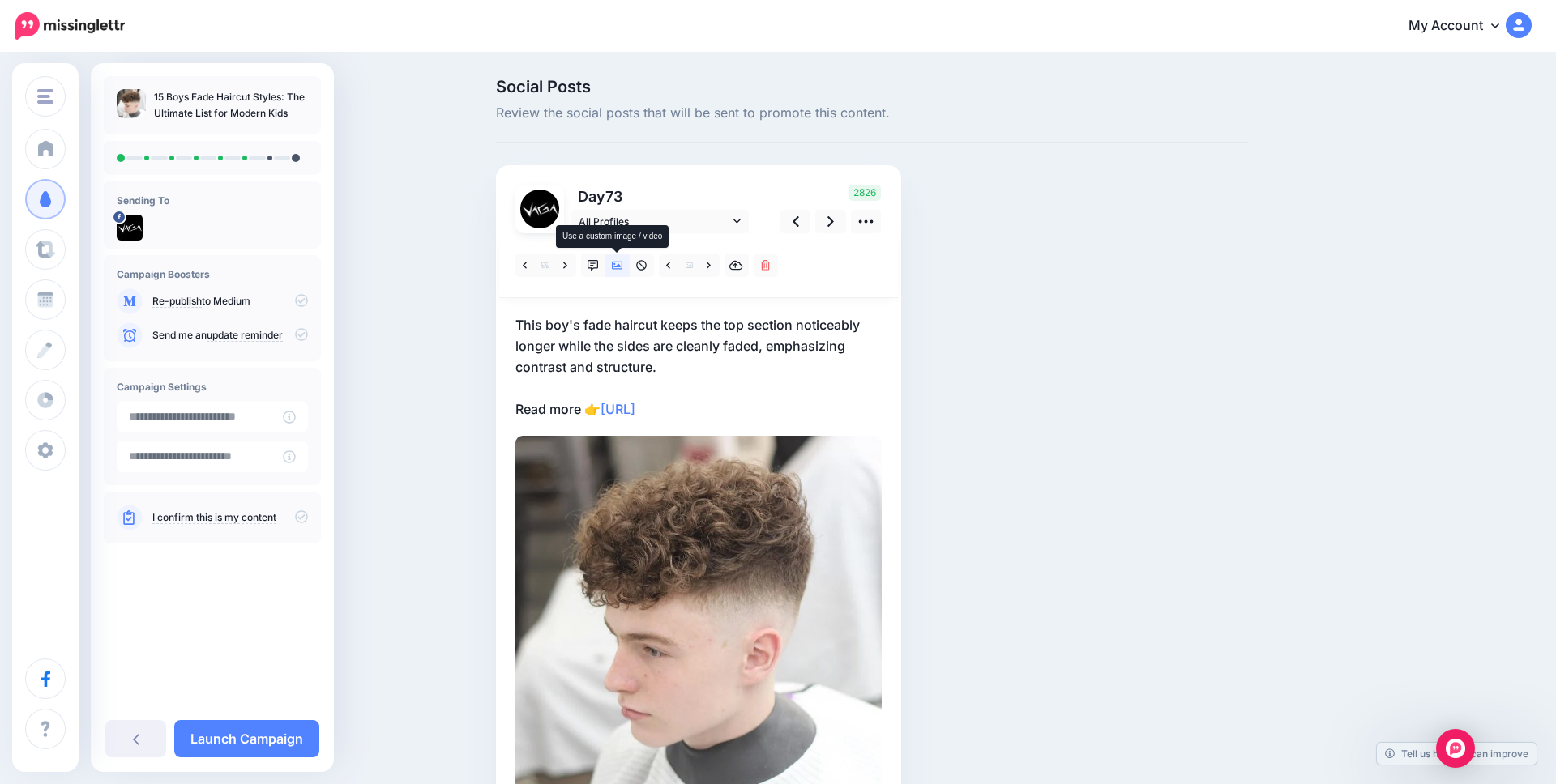
click at [613, 268] on icon at bounding box center [618, 265] width 12 height 12
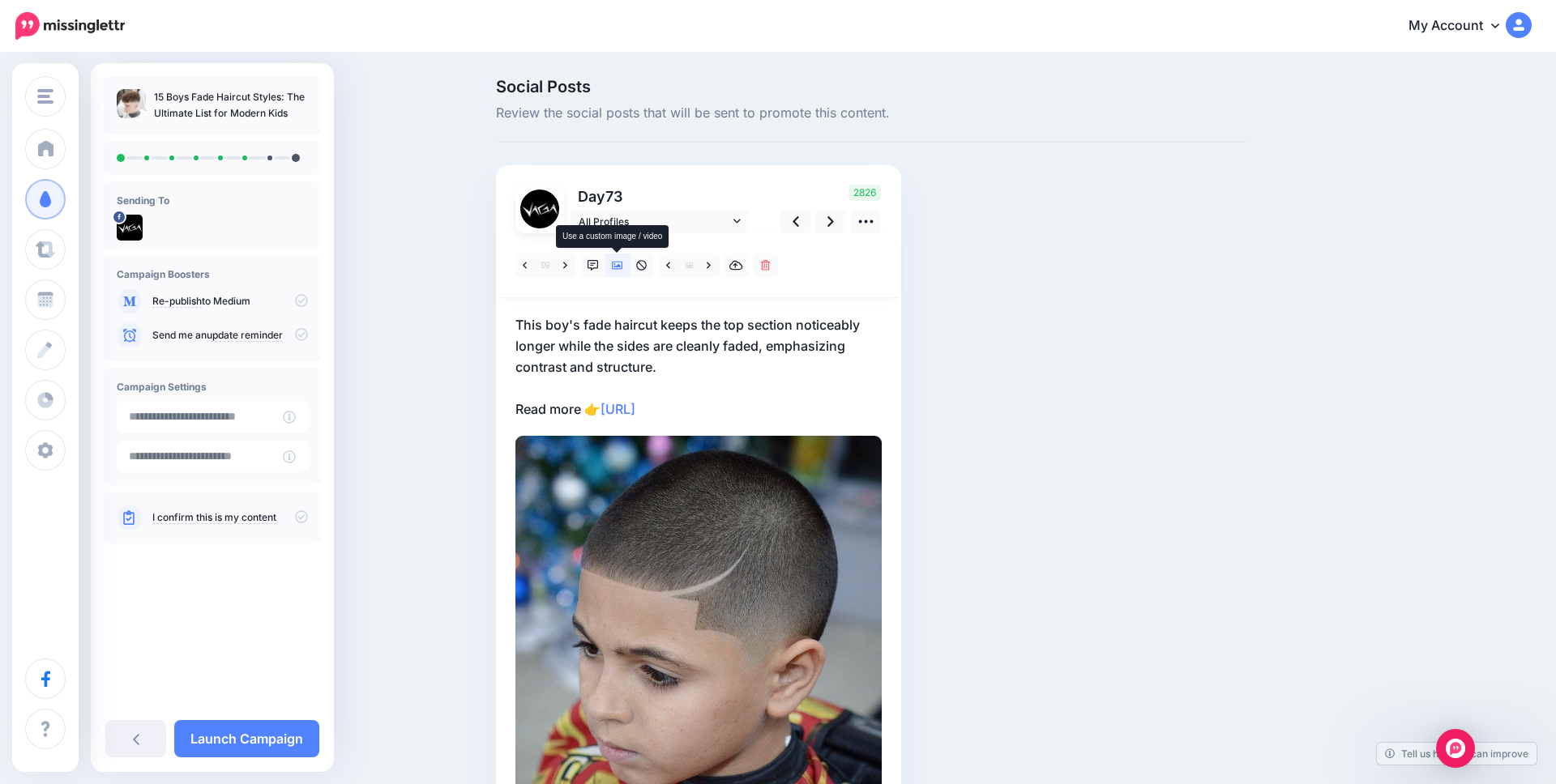
click at [619, 266] on icon at bounding box center [618, 265] width 12 height 8
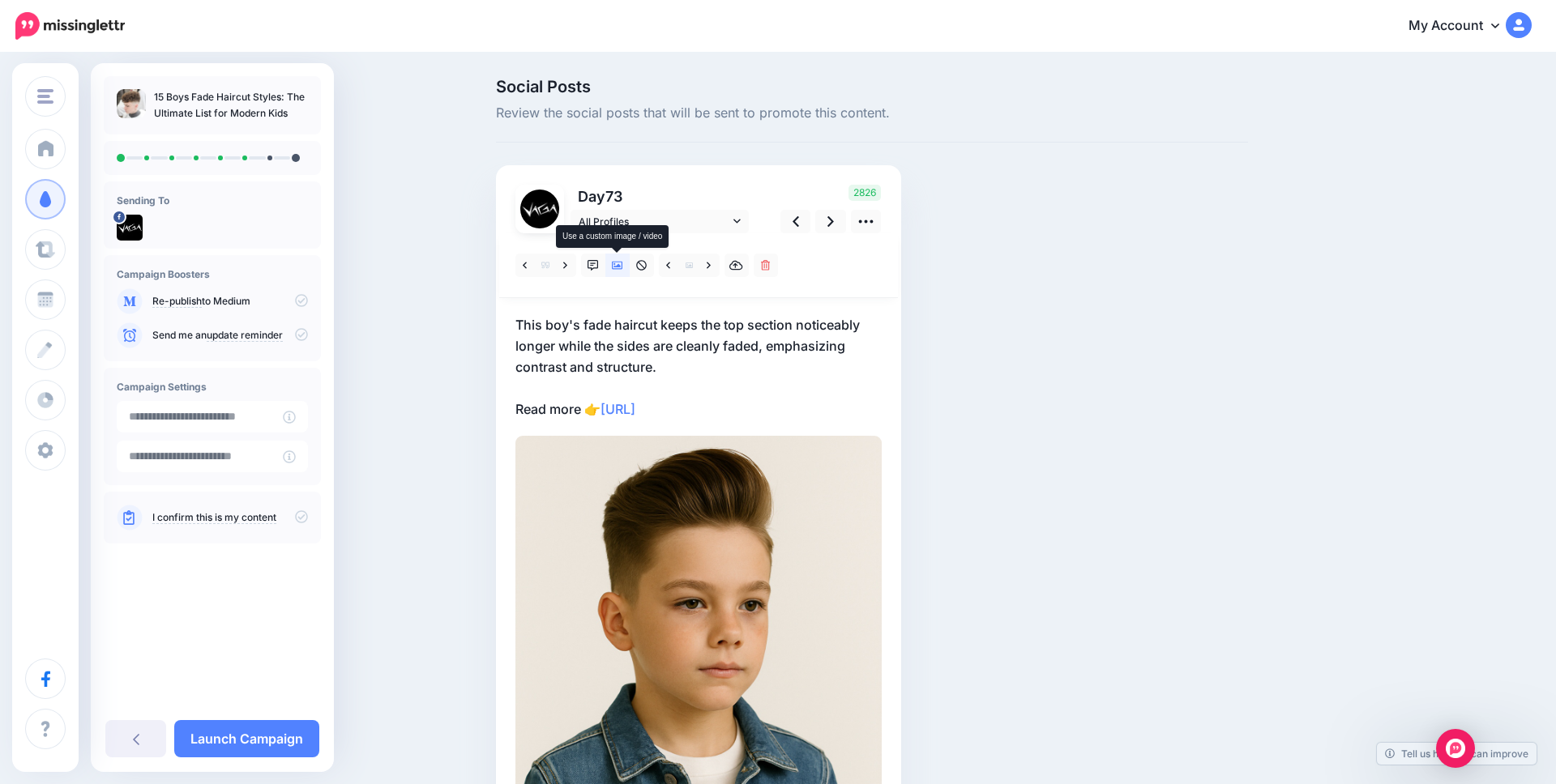
click at [619, 266] on icon at bounding box center [618, 265] width 12 height 8
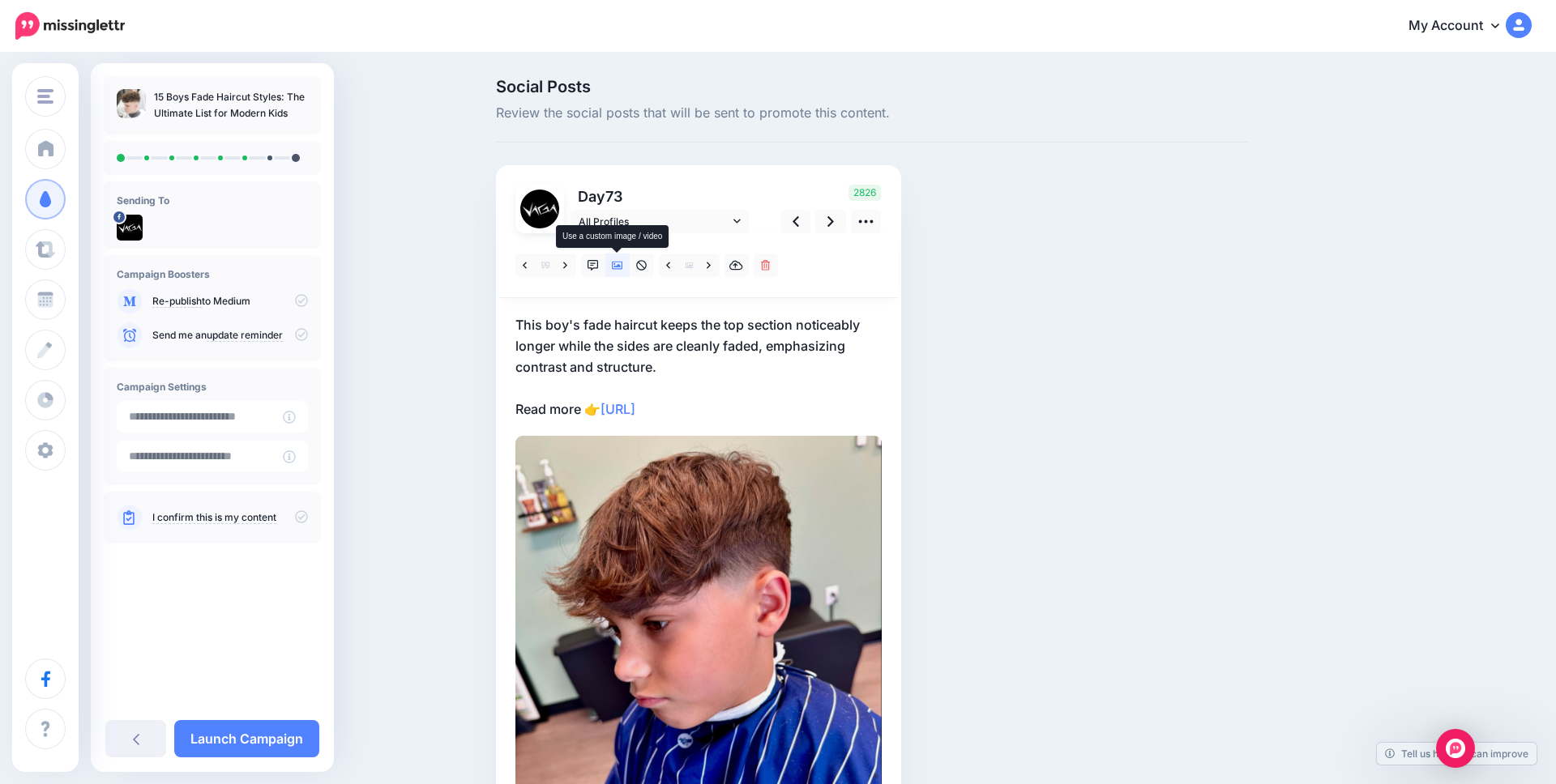
click at [619, 266] on icon at bounding box center [618, 265] width 12 height 8
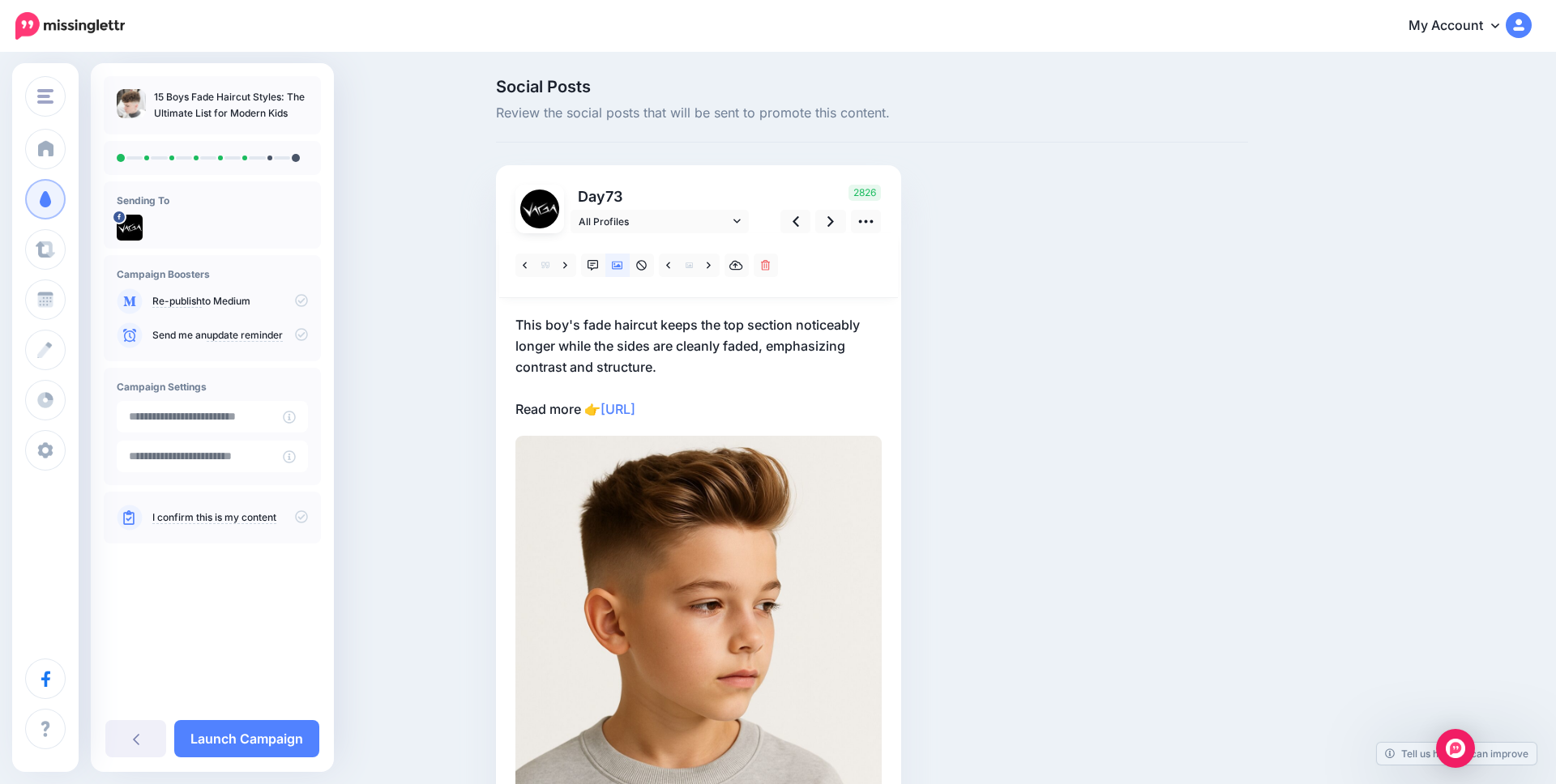
click at [634, 348] on p "This boy's fade haircut keeps the top section noticeably longer while the sides…" at bounding box center [698, 367] width 367 height 105
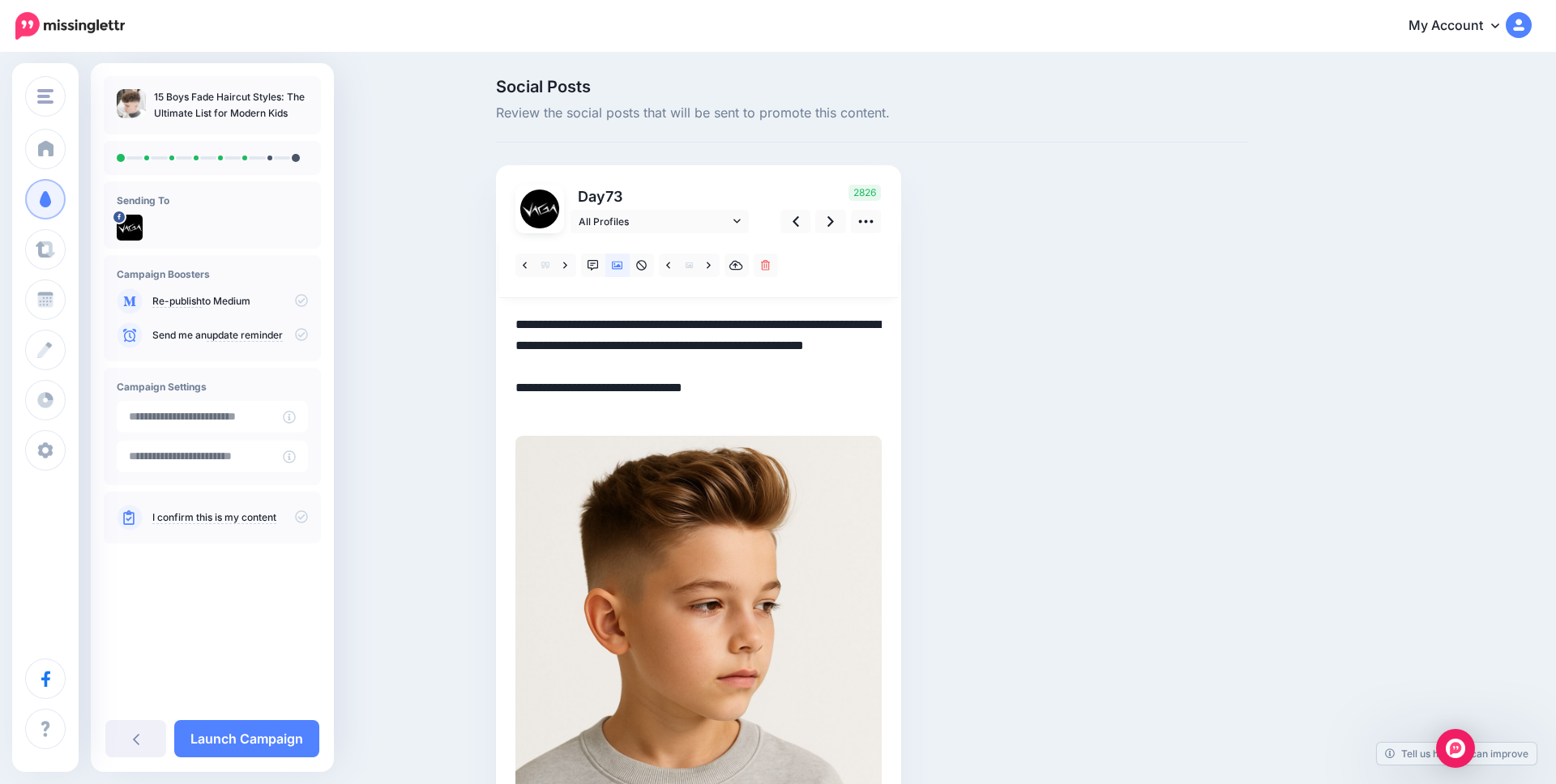
click at [634, 348] on textarea "**********" at bounding box center [698, 367] width 367 height 105
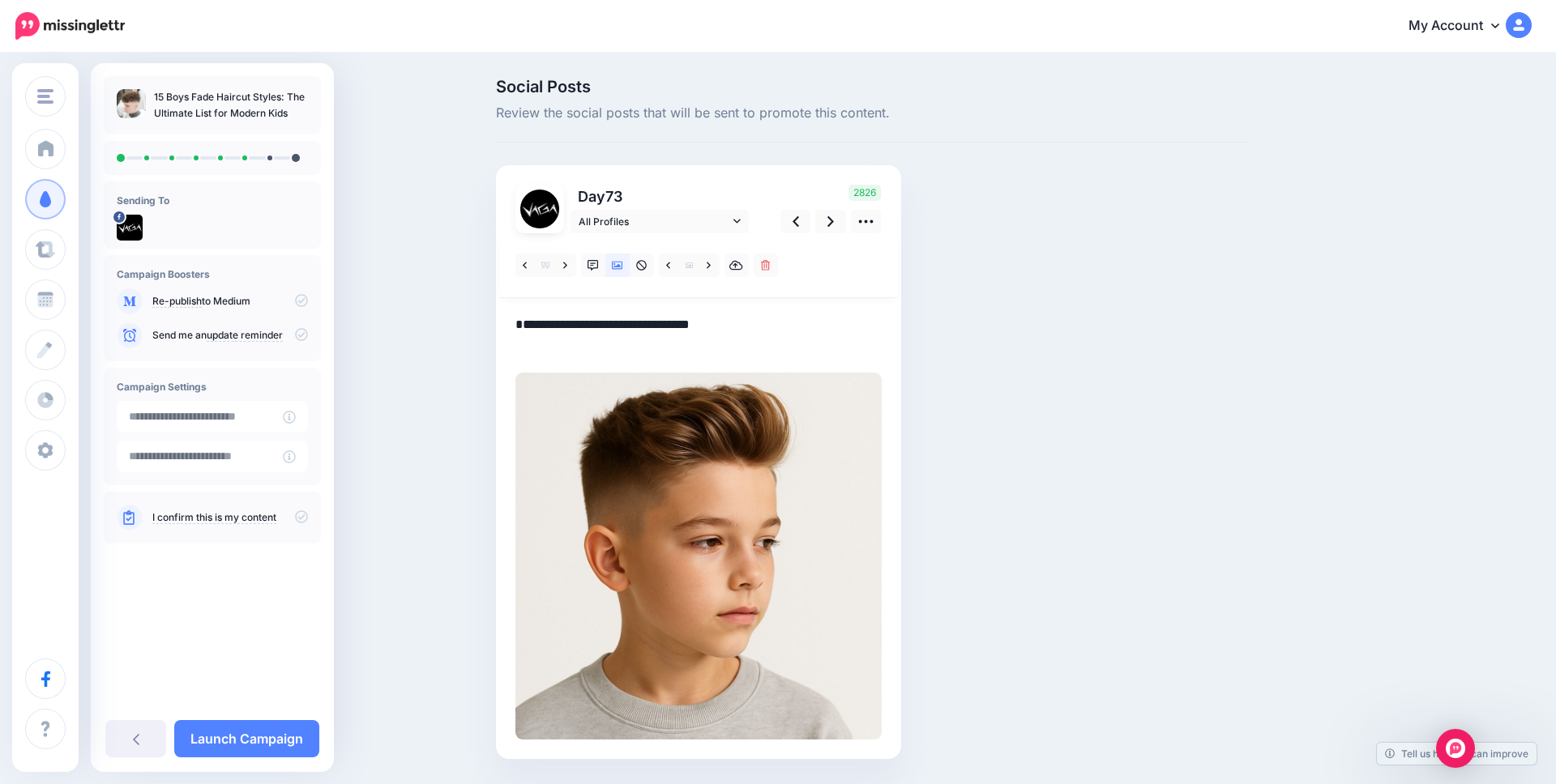
click at [509, 341] on div "Day 73 All Profiles" at bounding box center [699, 463] width 406 height 594
click at [523, 343] on textarea "**********" at bounding box center [698, 335] width 367 height 43
click at [515, 339] on textarea "**********" at bounding box center [698, 335] width 367 height 43
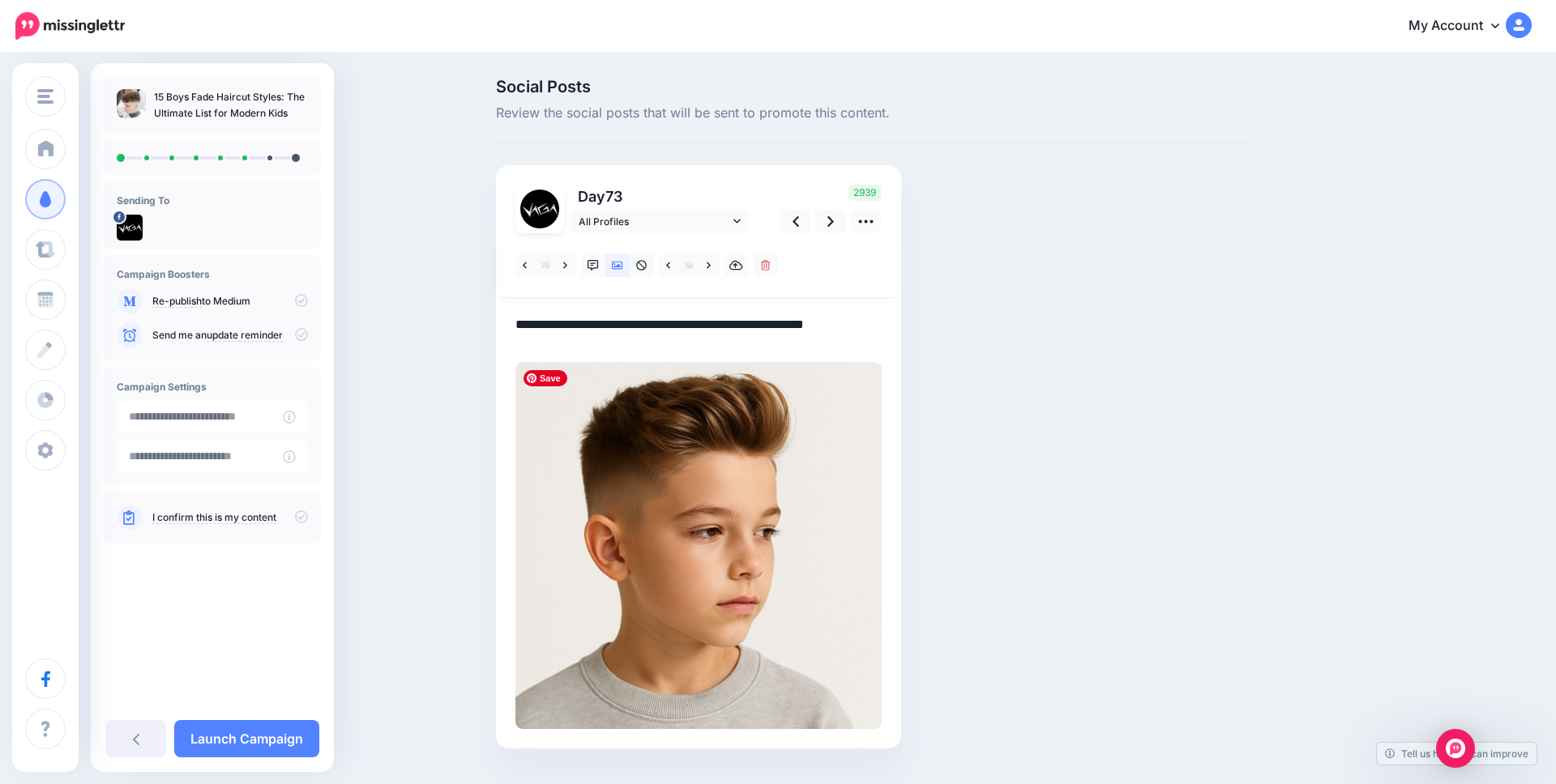
scroll to position [37, 0]
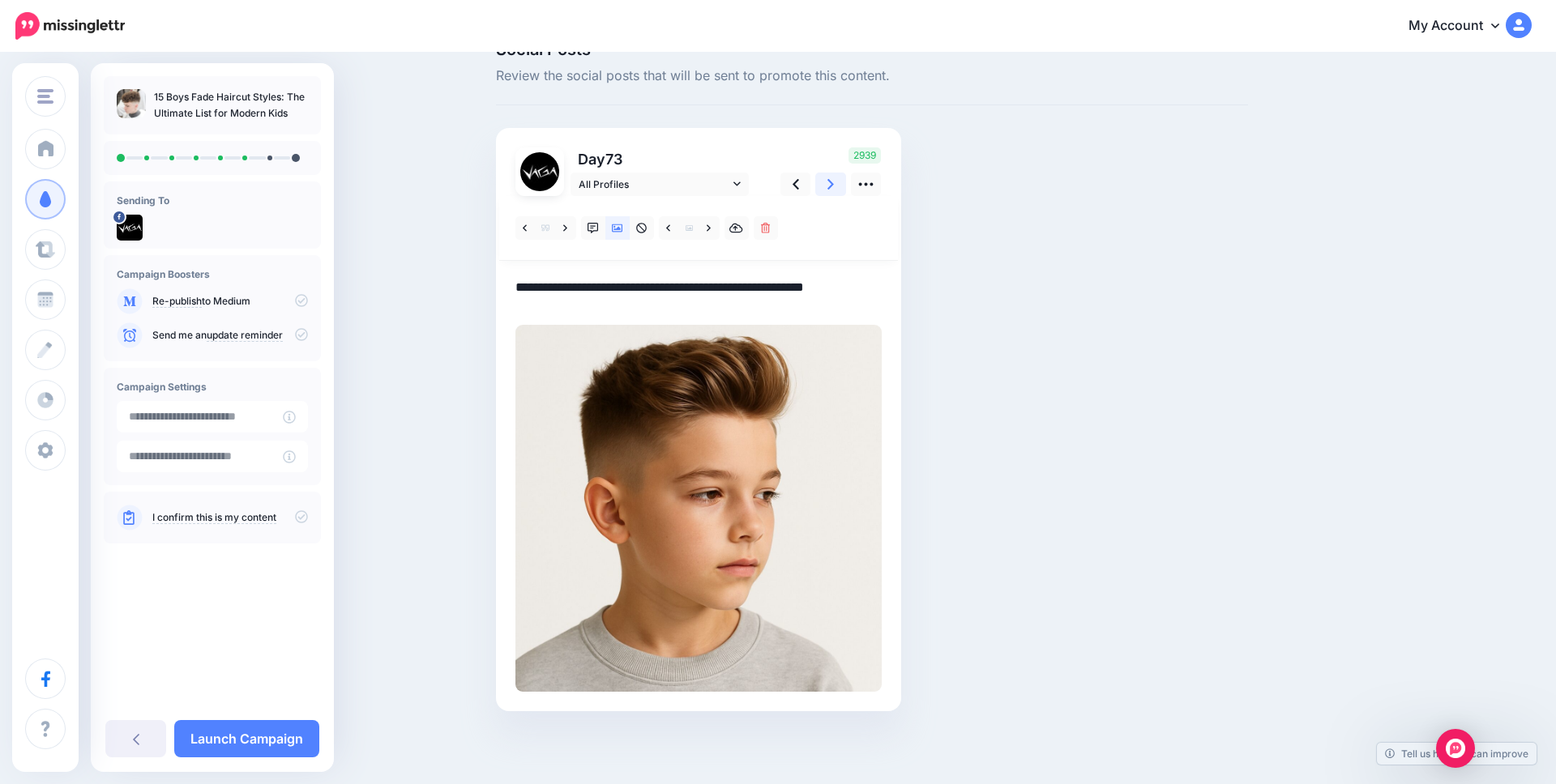
type textarea "**********"
click at [831, 189] on icon at bounding box center [831, 184] width 6 height 17
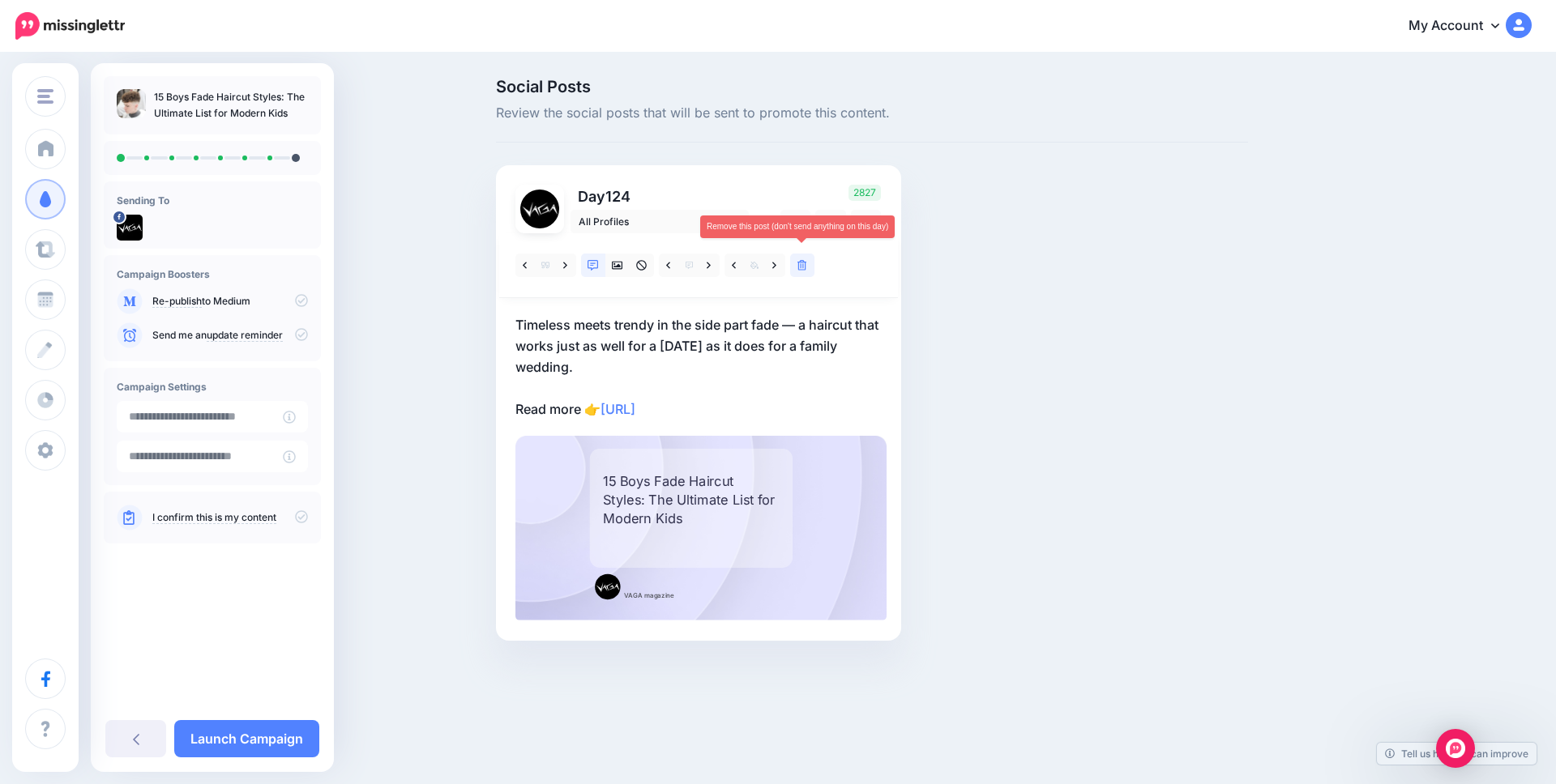
click at [800, 269] on icon at bounding box center [802, 265] width 10 height 12
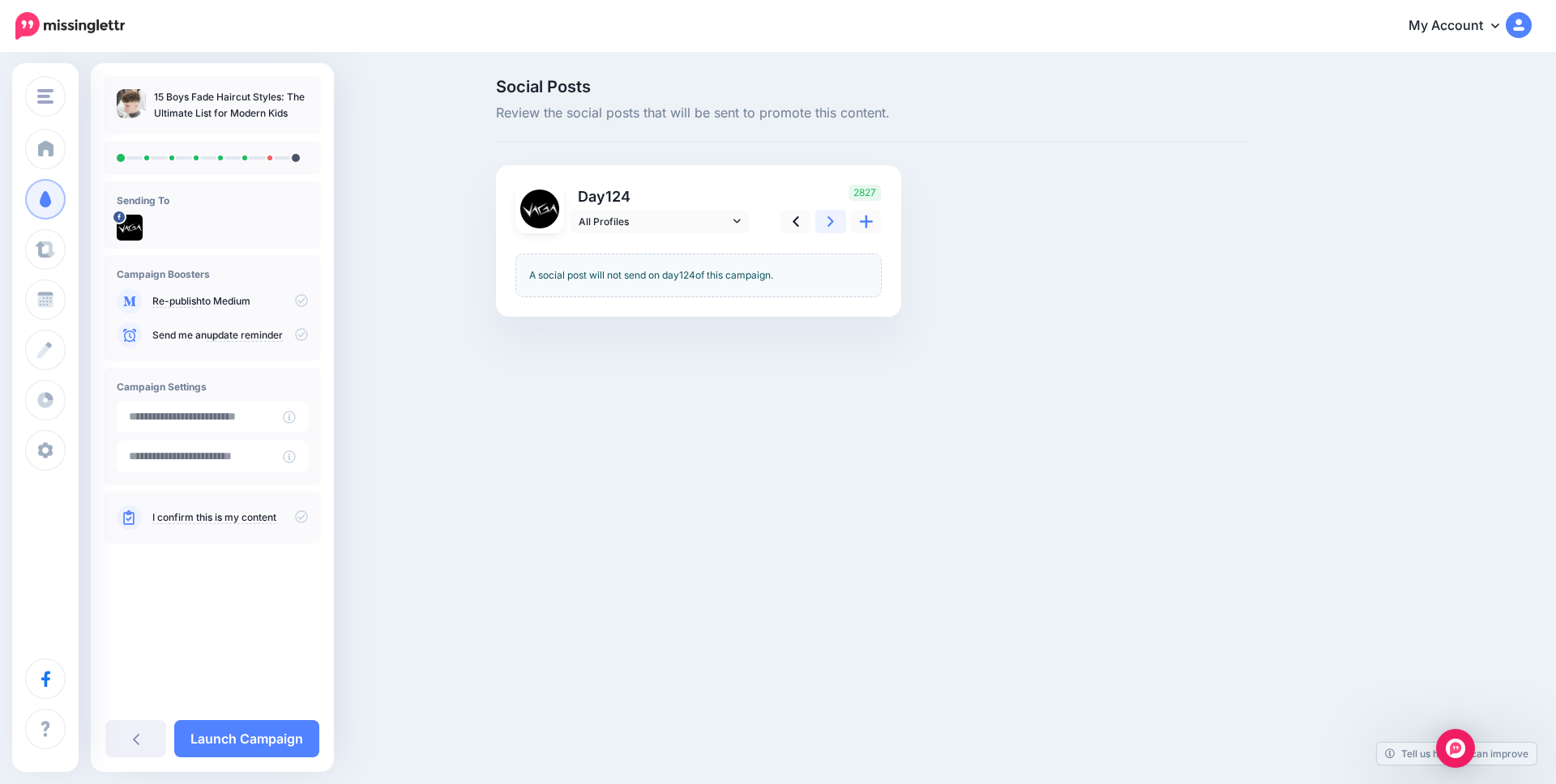
click at [833, 220] on icon at bounding box center [831, 221] width 6 height 17
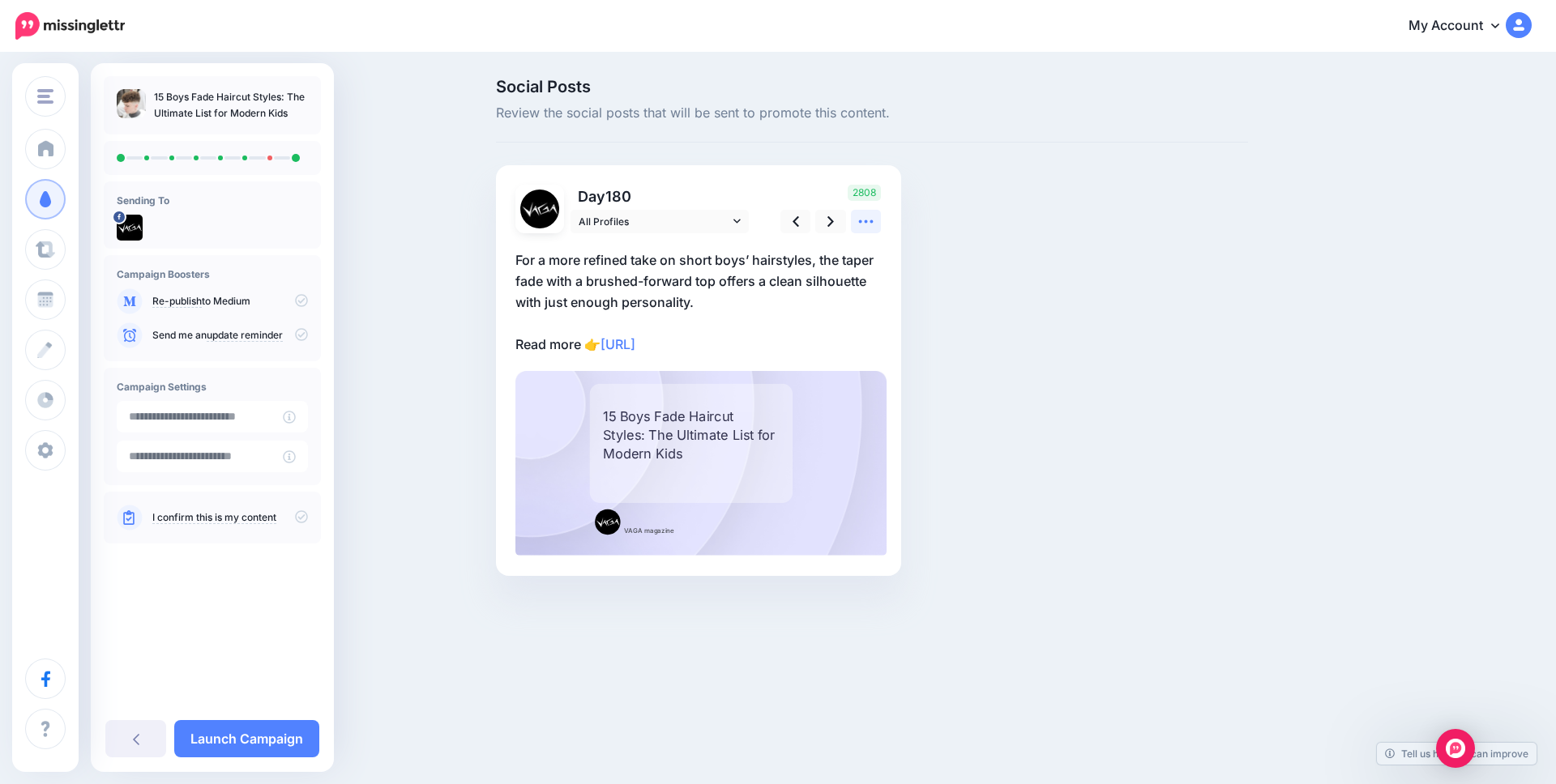
click at [870, 220] on icon at bounding box center [866, 221] width 17 height 17
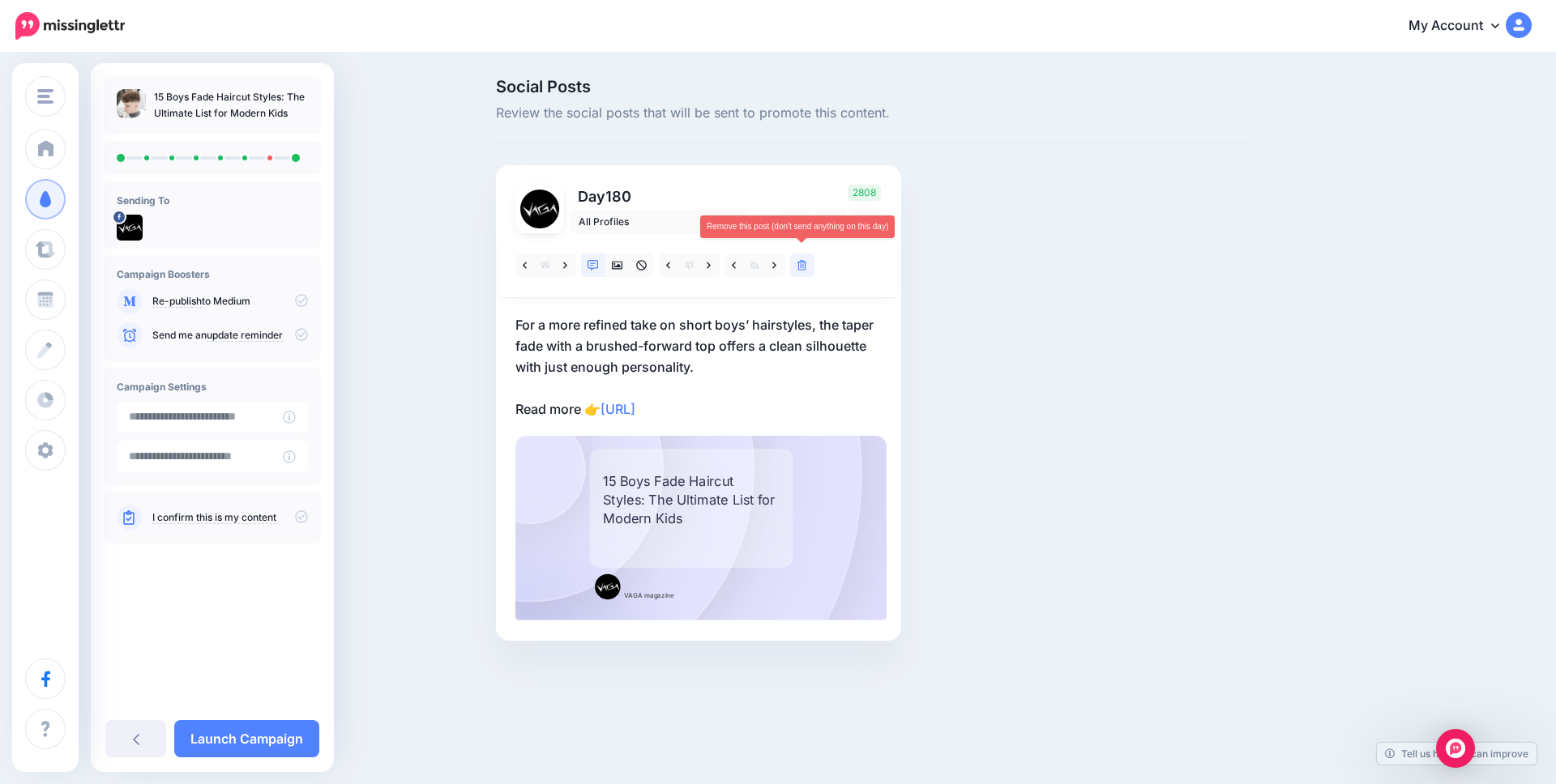
click at [805, 262] on icon at bounding box center [802, 265] width 10 height 12
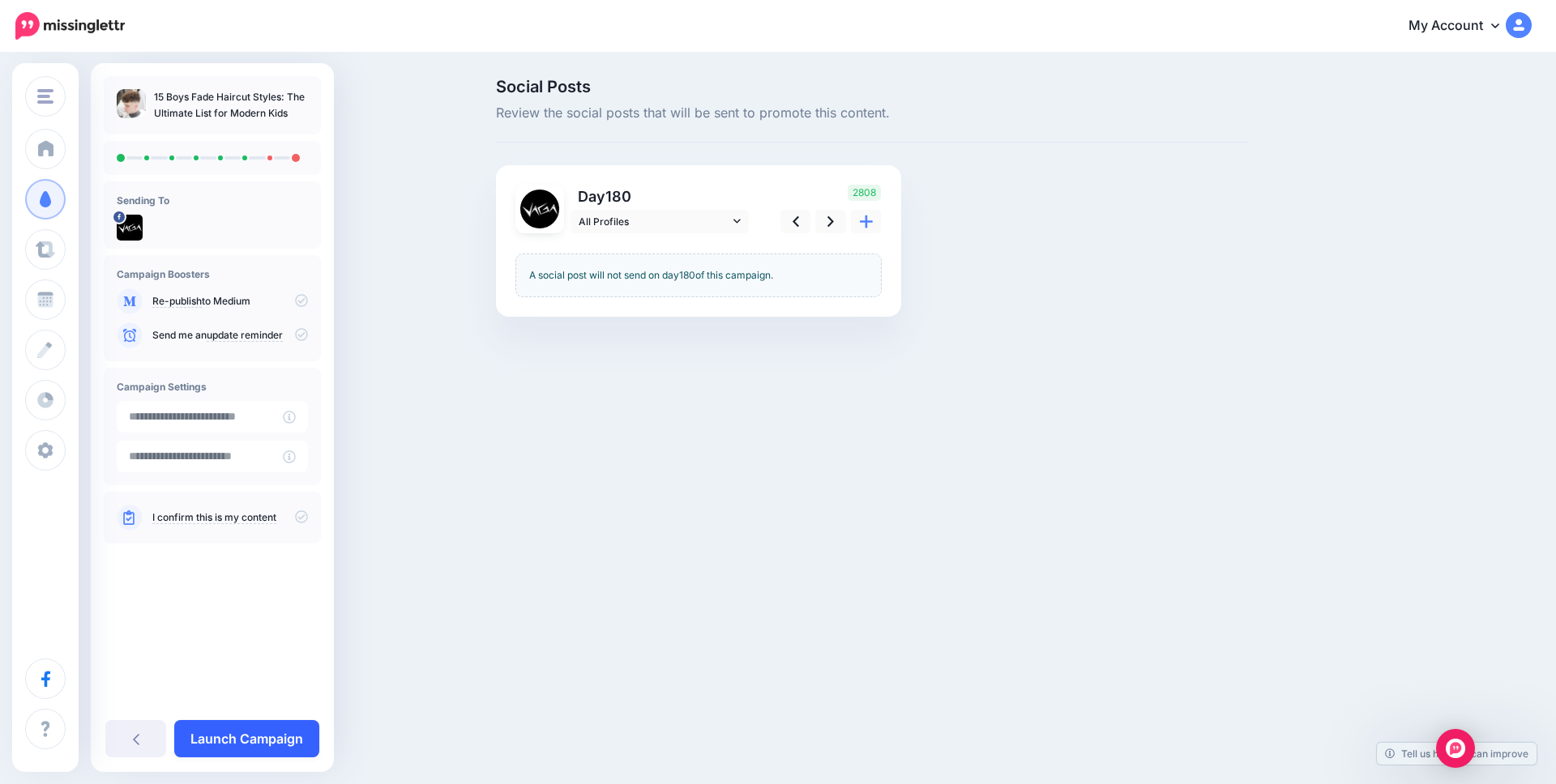
click at [252, 745] on link "Launch Campaign" at bounding box center [246, 739] width 145 height 37
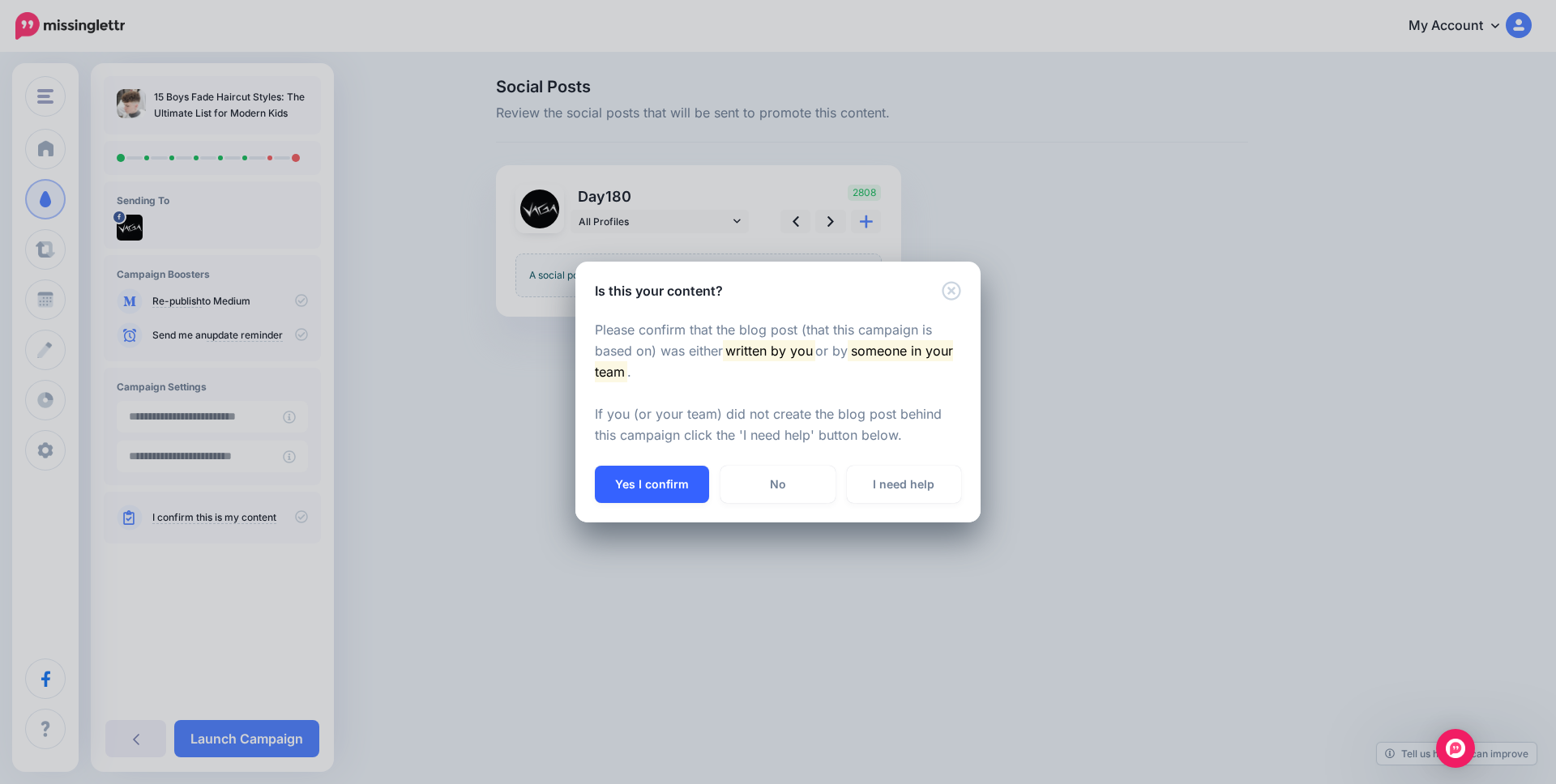
click at [629, 488] on button "Yes I confirm" at bounding box center [652, 484] width 114 height 37
